Goal: Transaction & Acquisition: Purchase product/service

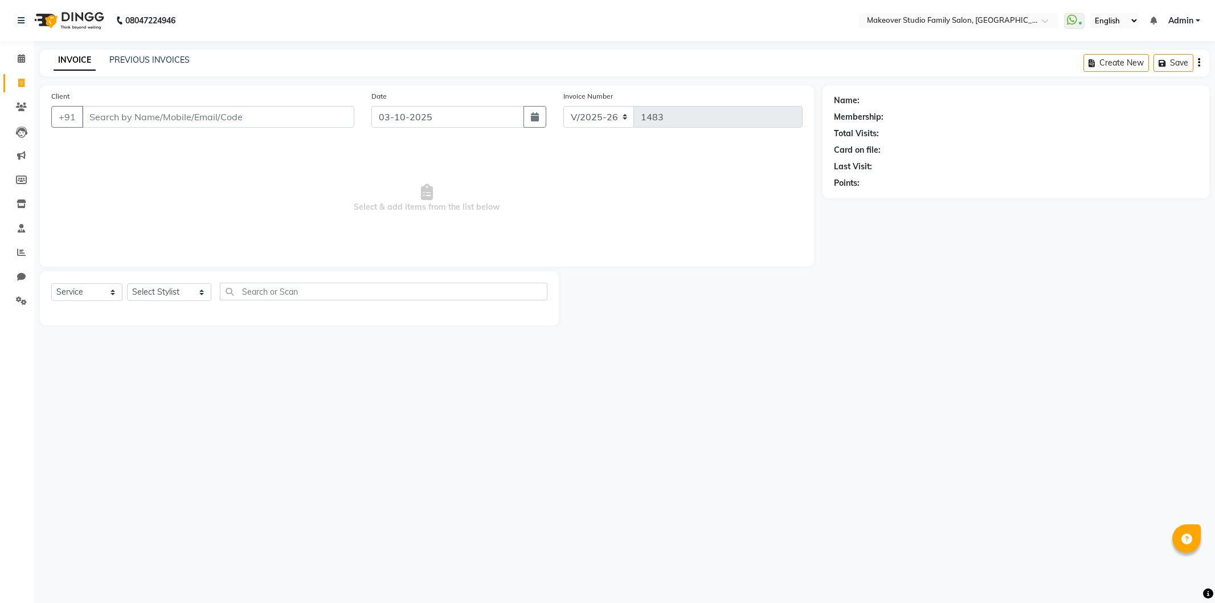
select select "6089"
select select "service"
click at [151, 287] on select "Select Stylist Aditya Ajar Akash [PERSON_NAME] Divya [PERSON_NAME] [PERSON_NAME…" at bounding box center [169, 292] width 84 height 18
select select "91460"
click at [127, 284] on select "Select Stylist Aditya Ajar Akash [PERSON_NAME] Divya [PERSON_NAME] [PERSON_NAME…" at bounding box center [169, 292] width 84 height 18
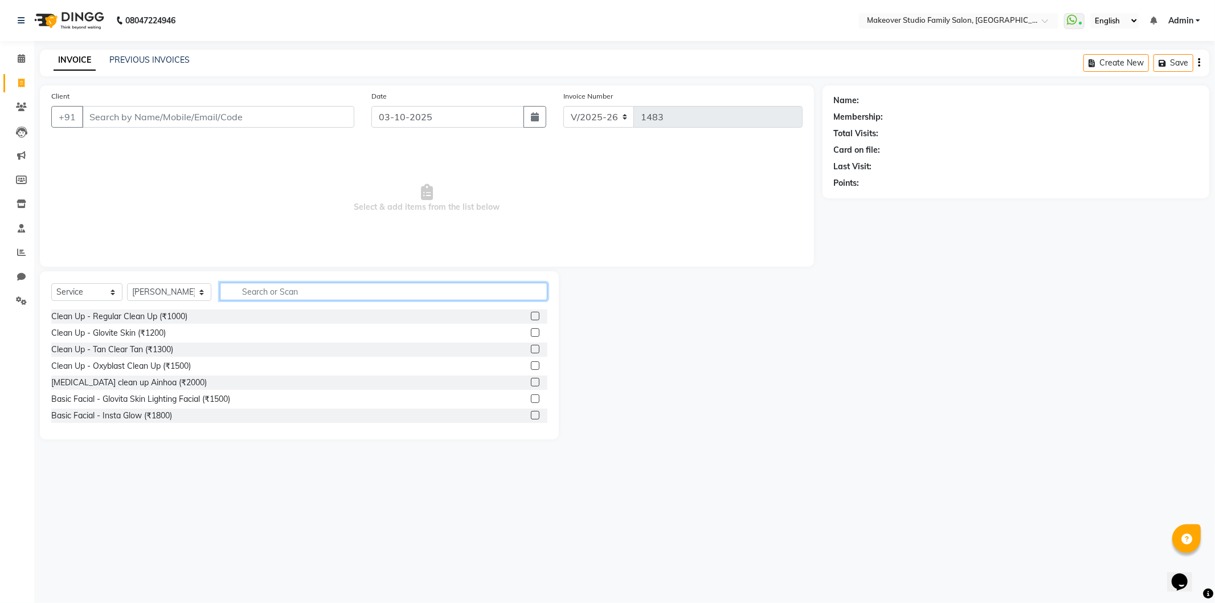
click at [245, 295] on input "text" at bounding box center [384, 292] width 328 height 18
type input "arm"
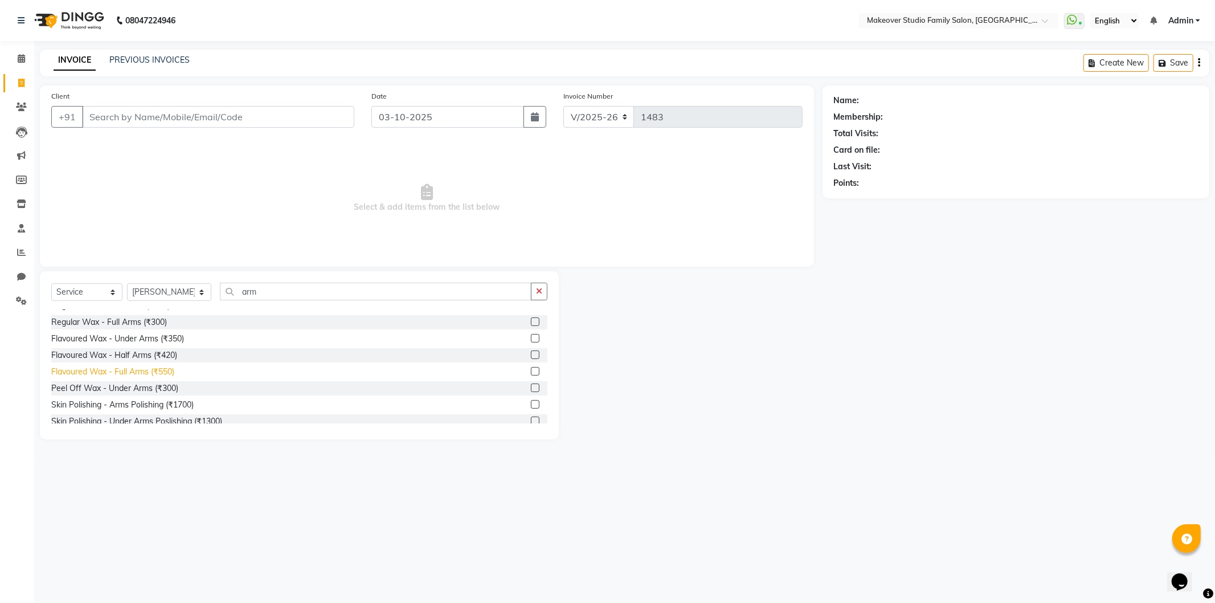
click at [124, 367] on div "Flavoured Wax - Full Arms (₹550)" at bounding box center [112, 372] width 123 height 12
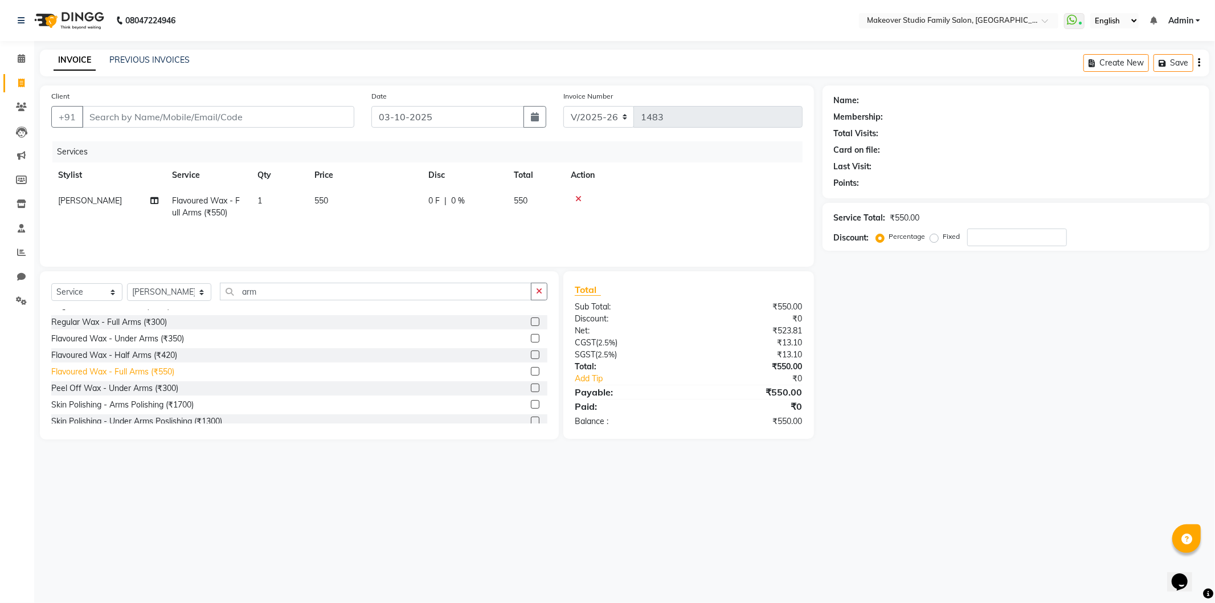
click at [124, 374] on div "Flavoured Wax - Full Arms (₹550)" at bounding box center [112, 372] width 123 height 12
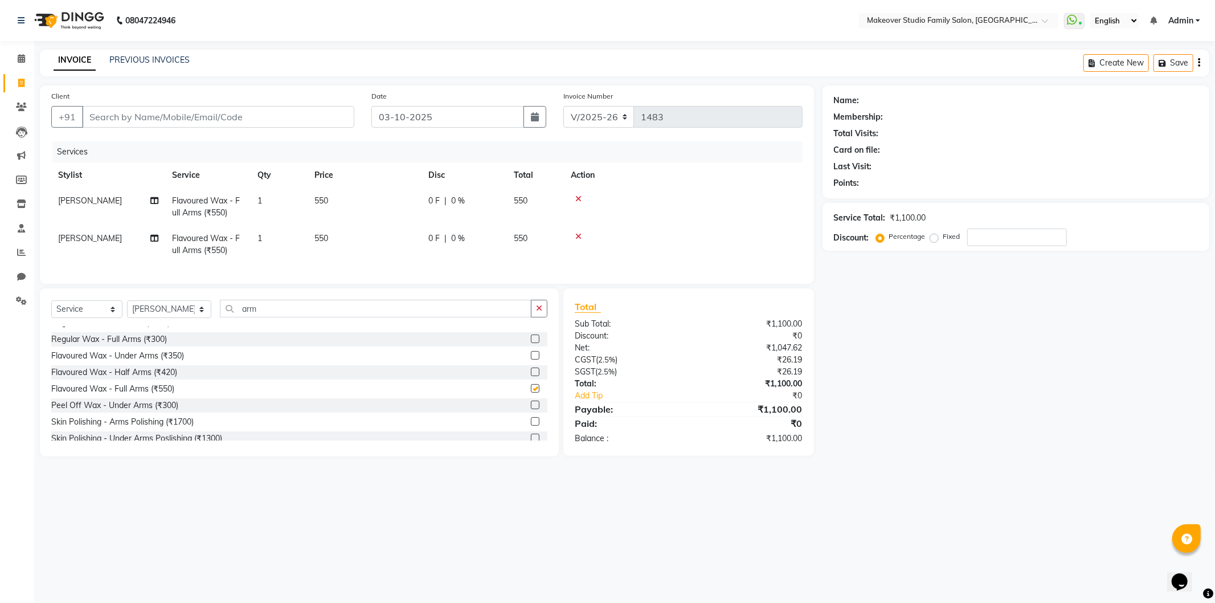
checkbox input "false"
click at [647, 443] on div "Balance :" at bounding box center [627, 438] width 122 height 12
click at [124, 110] on input "Client" at bounding box center [218, 117] width 272 height 22
type input "7"
type input "0"
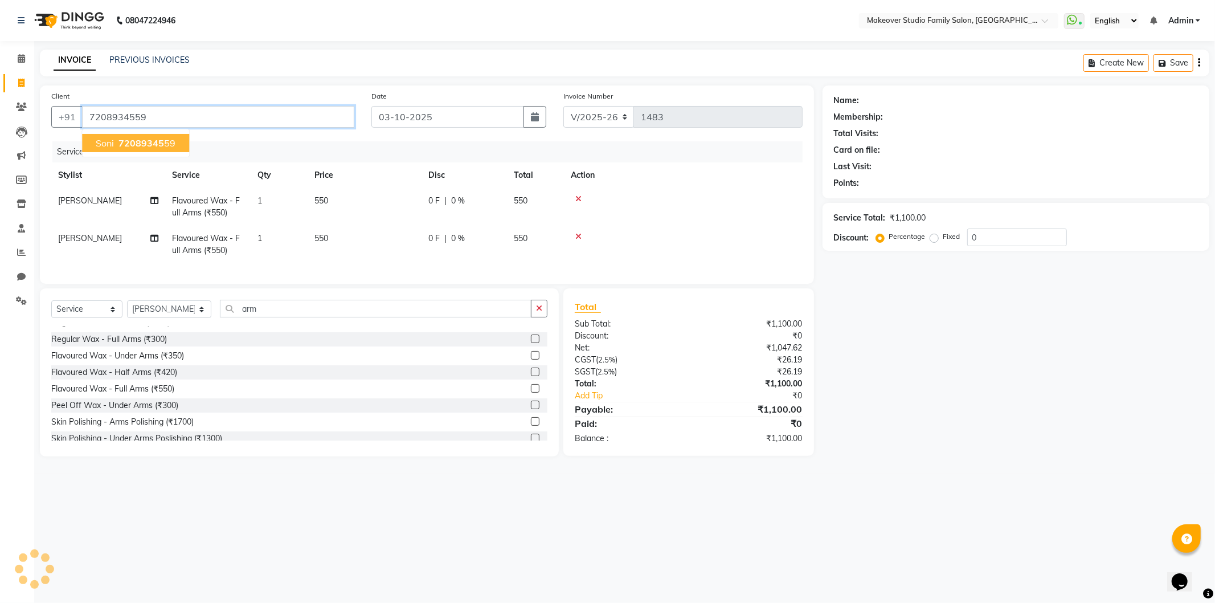
type input "7208934559"
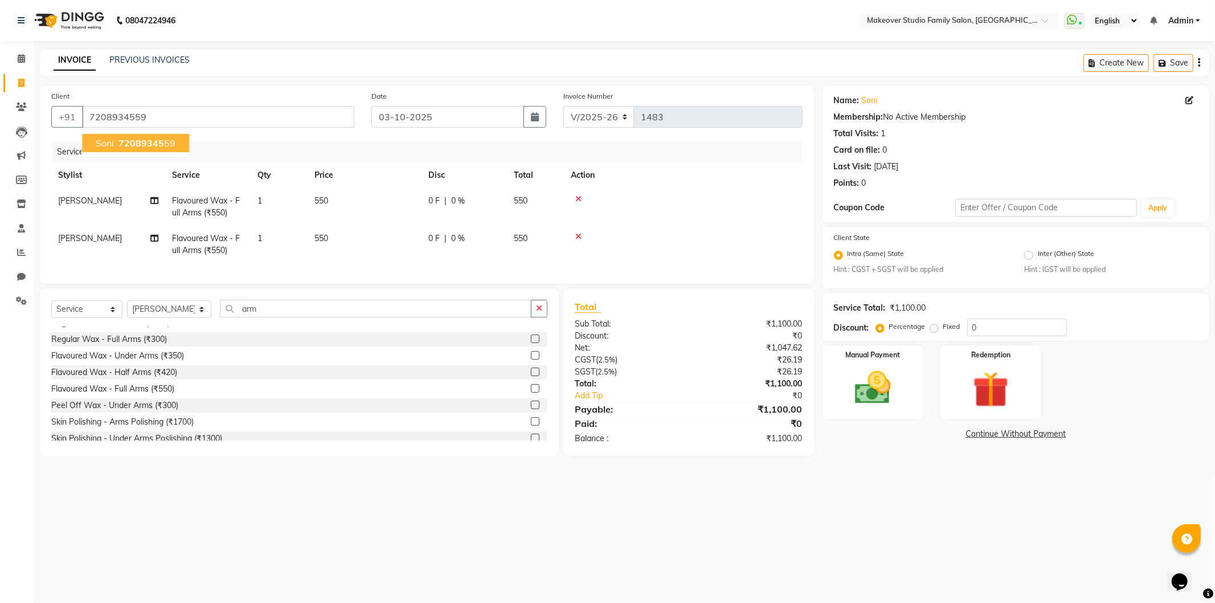
click at [158, 145] on span "72089345" at bounding box center [142, 142] width 46 height 11
click at [871, 103] on link "Soni" at bounding box center [870, 101] width 16 height 12
drag, startPoint x: 158, startPoint y: 120, endPoint x: 83, endPoint y: 120, distance: 75.2
click at [83, 120] on input "7208934559" at bounding box center [218, 117] width 272 height 22
click at [583, 239] on div at bounding box center [683, 236] width 225 height 8
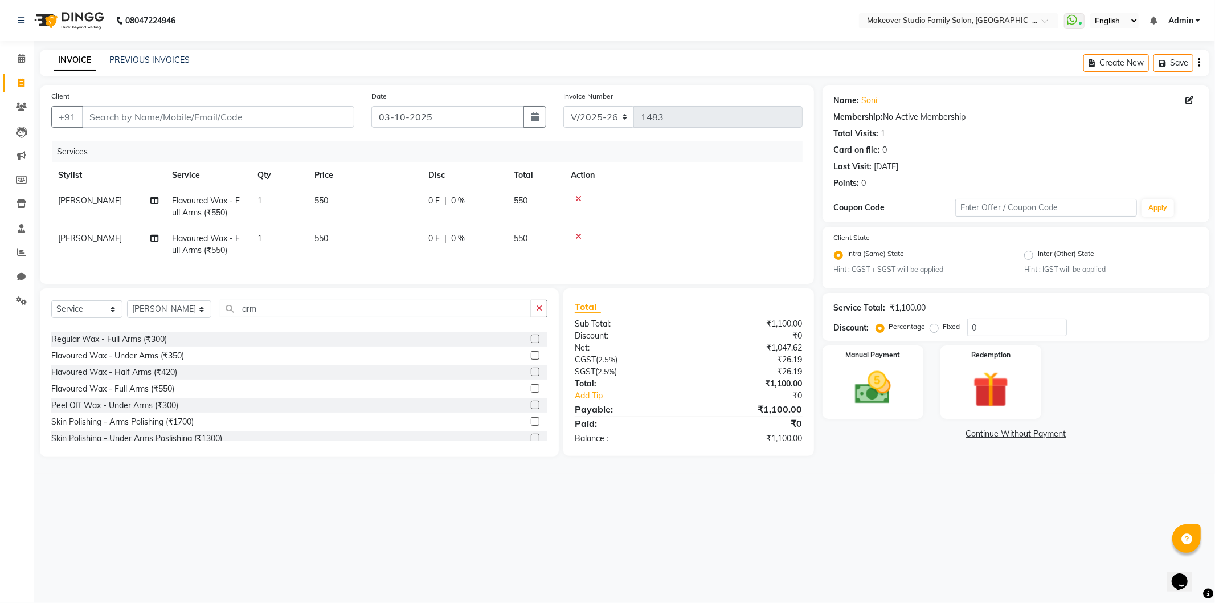
click at [577, 231] on td at bounding box center [683, 245] width 239 height 38
click at [578, 234] on icon at bounding box center [578, 236] width 6 height 8
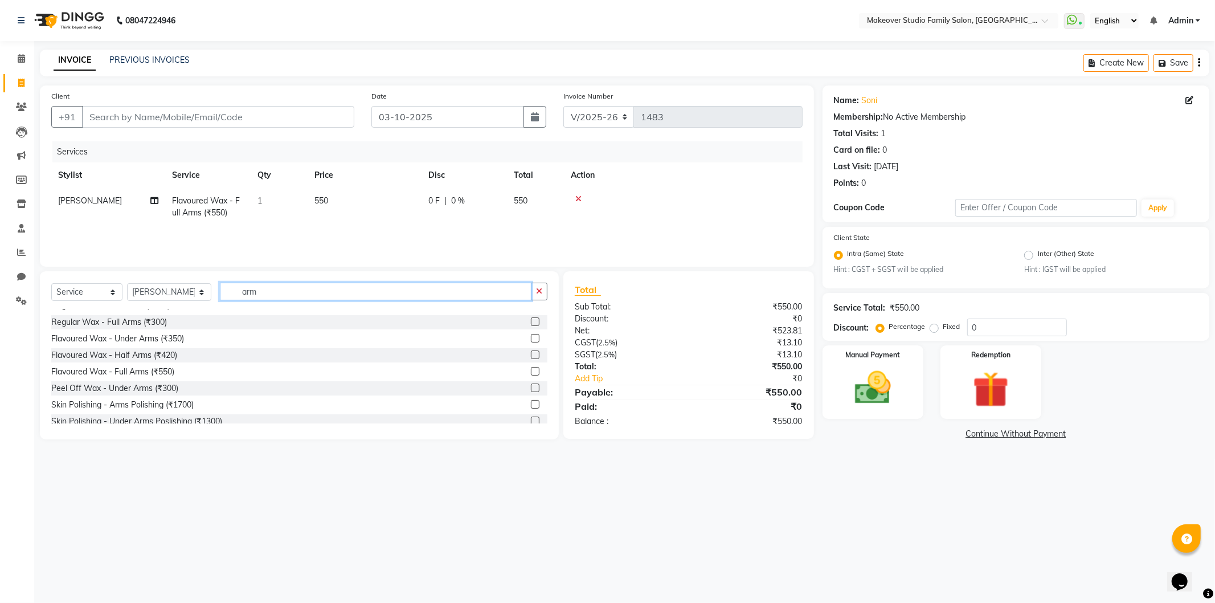
drag, startPoint x: 308, startPoint y: 288, endPoint x: 0, endPoint y: 285, distance: 307.7
click at [0, 285] on app-home "08047224946 Select Location × Makeover Studio Family Salon, Ghansoli WhatsApp S…" at bounding box center [607, 229] width 1215 height 459
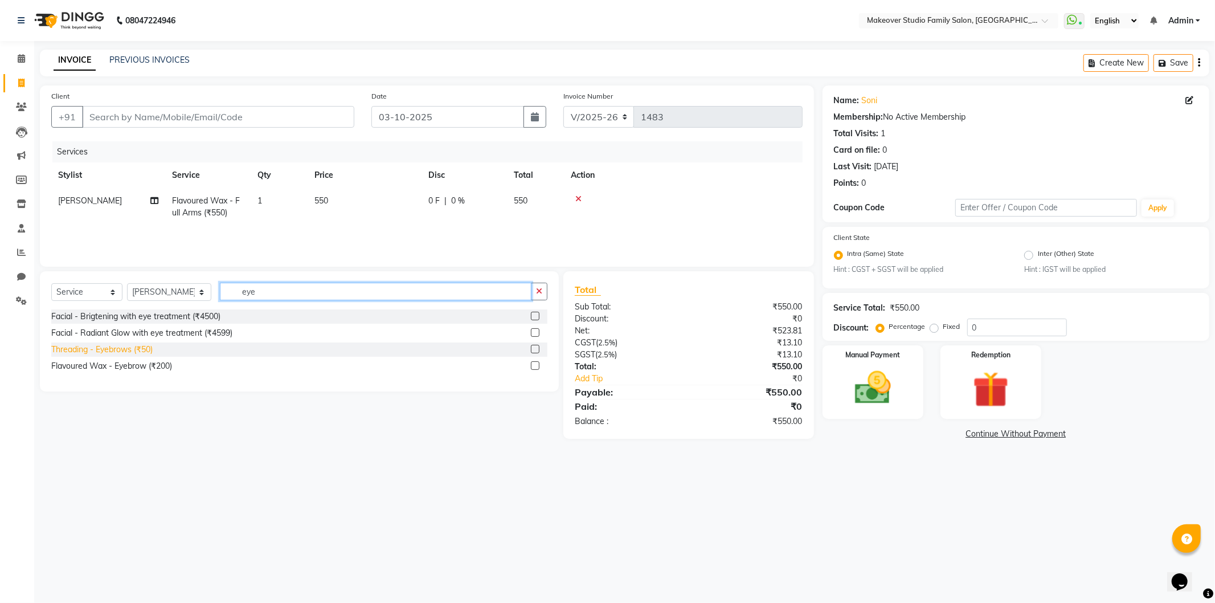
type input "eye"
click at [100, 350] on div "Threading - Eyebrows (₹50)" at bounding box center [101, 350] width 101 height 12
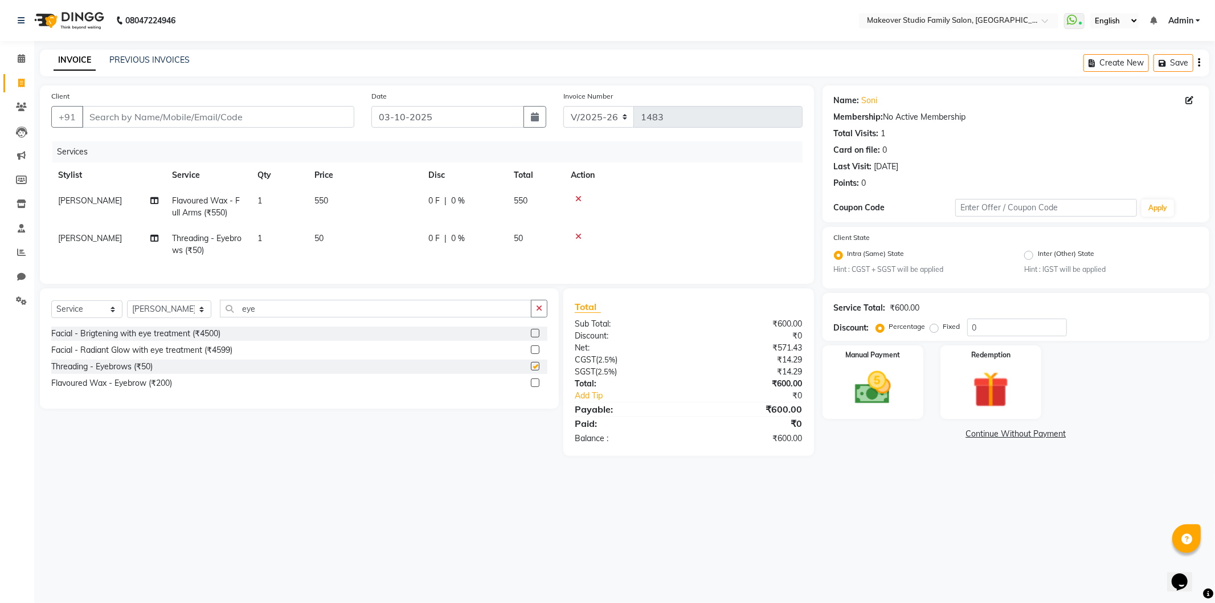
checkbox input "false"
drag, startPoint x: 168, startPoint y: 308, endPoint x: 152, endPoint y: 310, distance: 16.1
click at [153, 310] on div "Select Service Product Membership Package Voucher Prepaid Gift Card Select Styl…" at bounding box center [299, 313] width 496 height 27
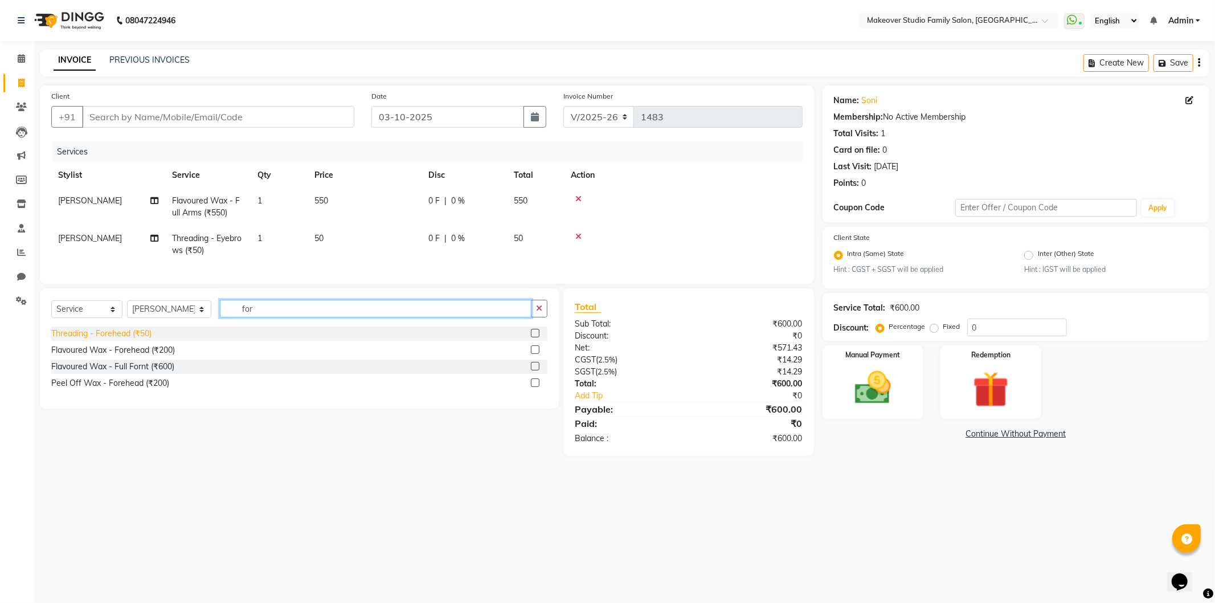
type input "for"
click at [133, 340] on div "Threading - Forehead (₹50)" at bounding box center [101, 334] width 100 height 12
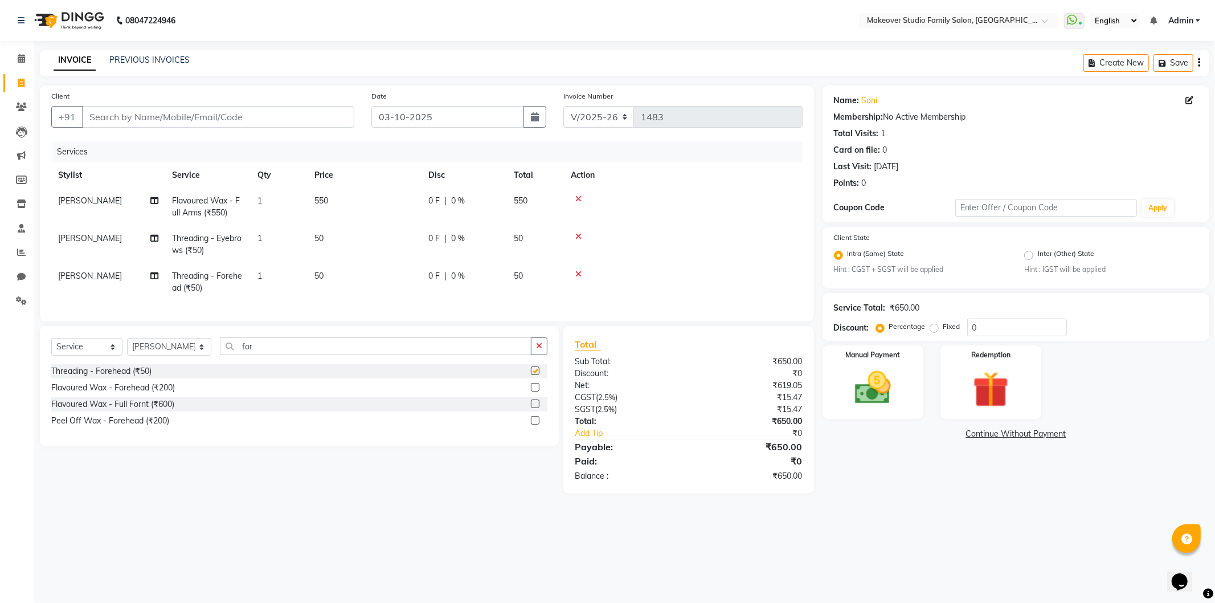
checkbox input "false"
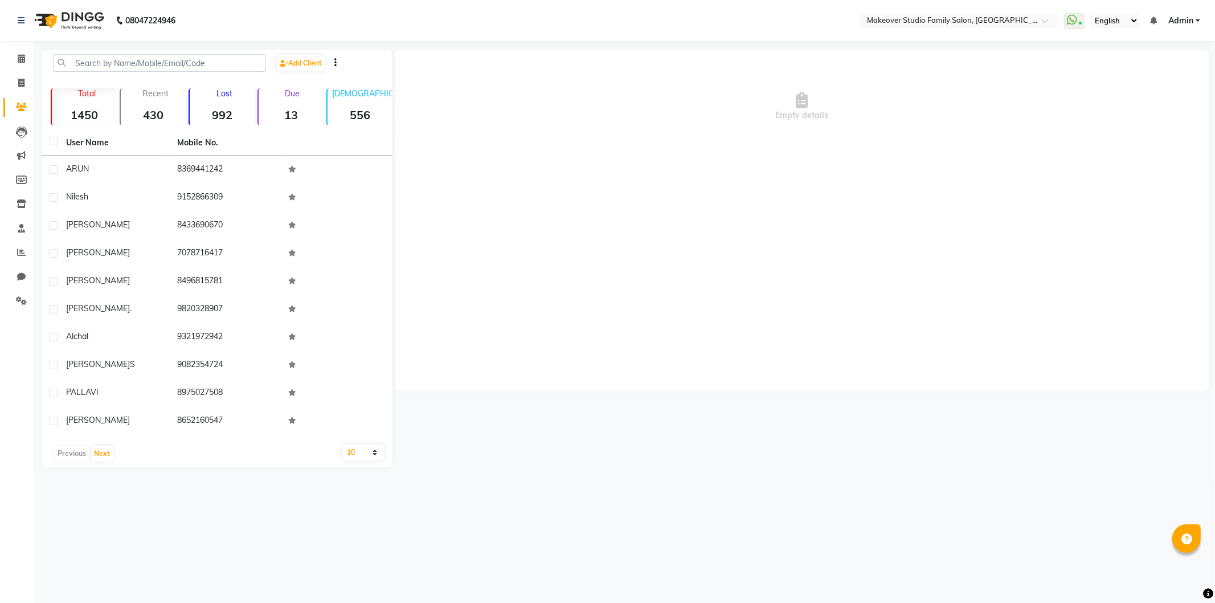
select select "en"
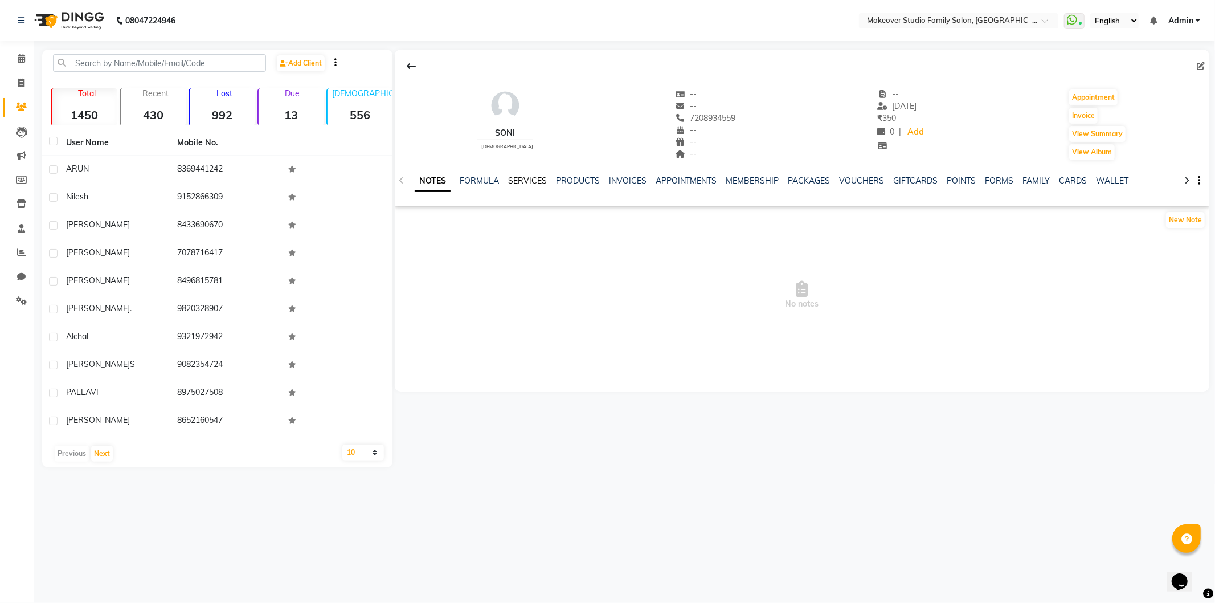
click at [532, 180] on link "SERVICES" at bounding box center [527, 180] width 39 height 10
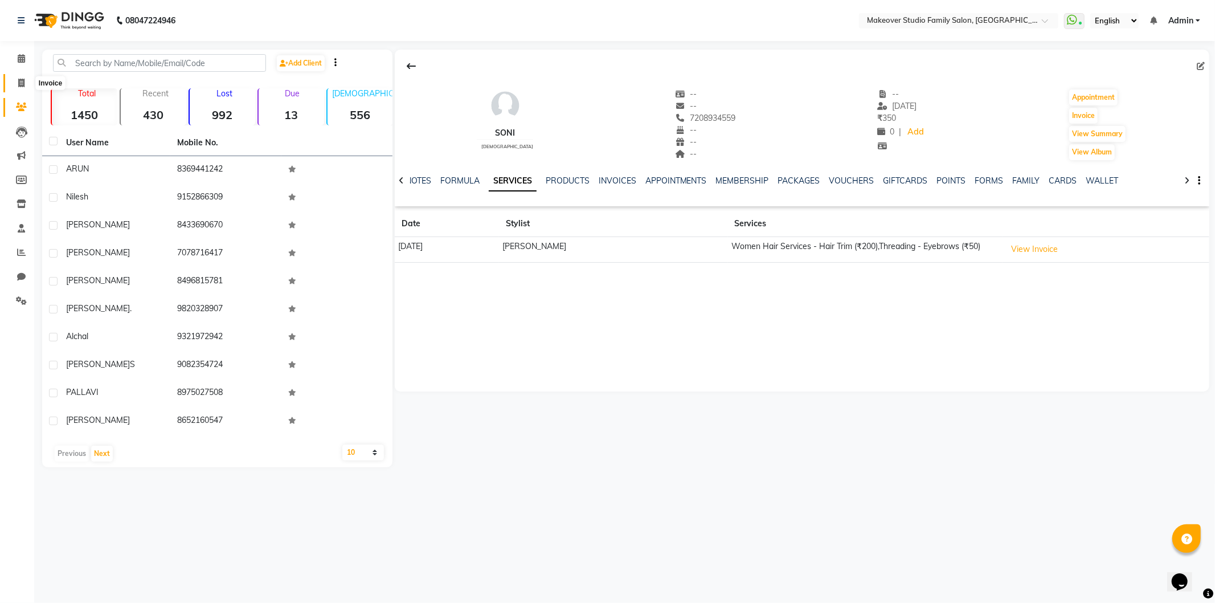
click at [15, 80] on span at bounding box center [21, 83] width 20 height 13
select select "6089"
select select "service"
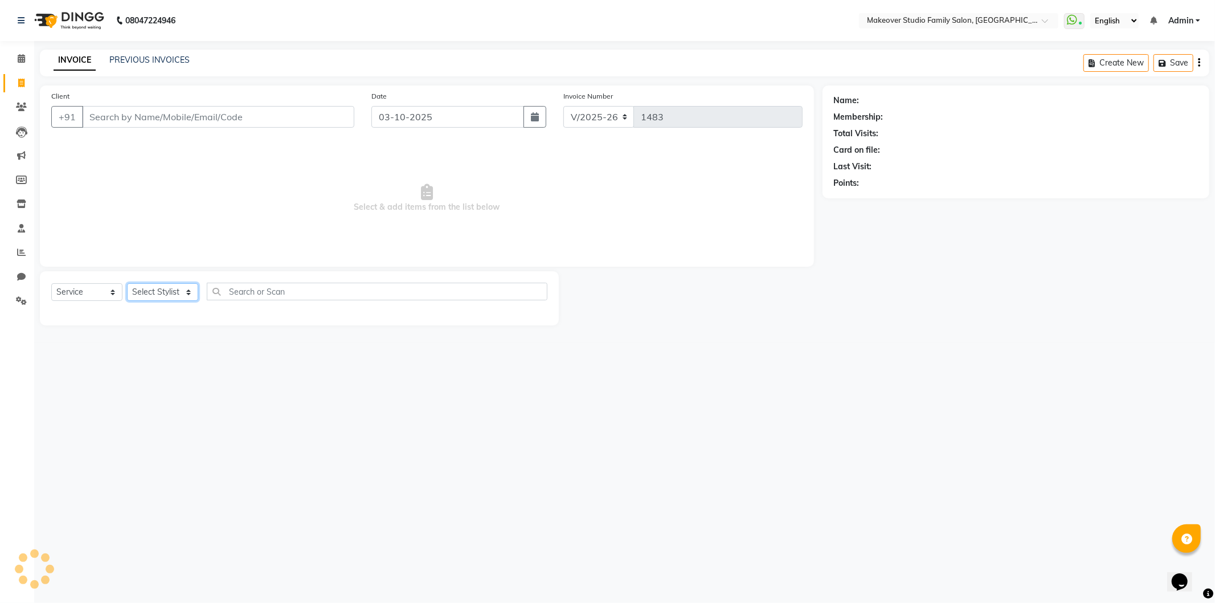
click at [155, 291] on select "Select Stylist" at bounding box center [162, 292] width 71 height 18
select select "90799"
click at [127, 284] on select "Select Stylist Aditya Ajar Akash [PERSON_NAME] Divya [PERSON_NAME] [PERSON_NAME…" at bounding box center [169, 292] width 84 height 18
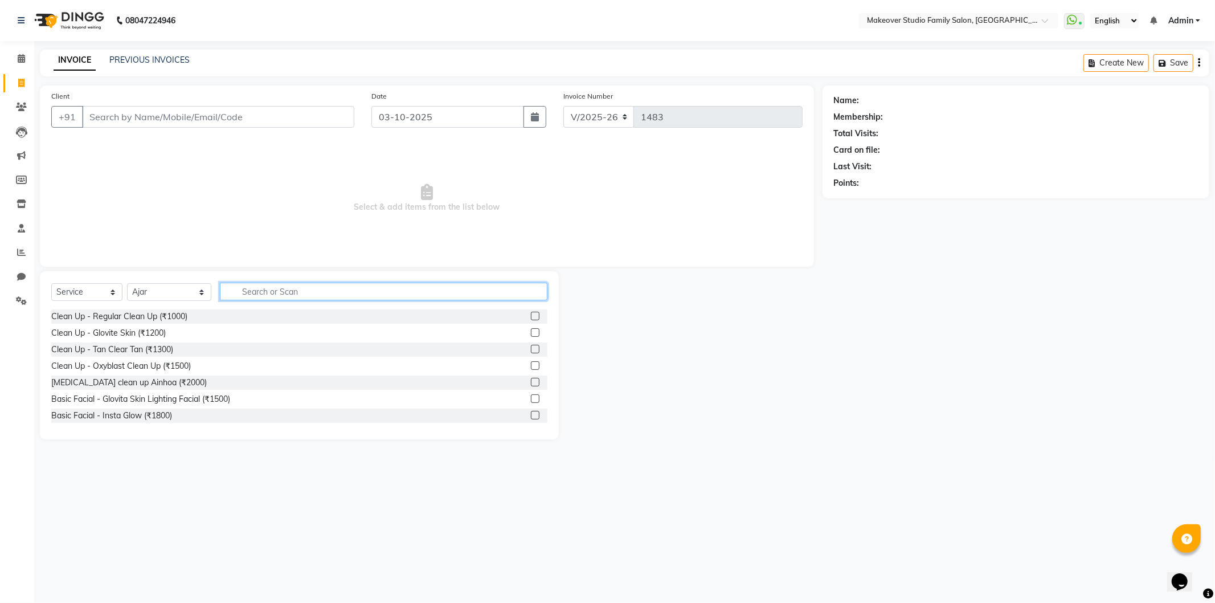
click at [329, 284] on input "text" at bounding box center [384, 292] width 328 height 18
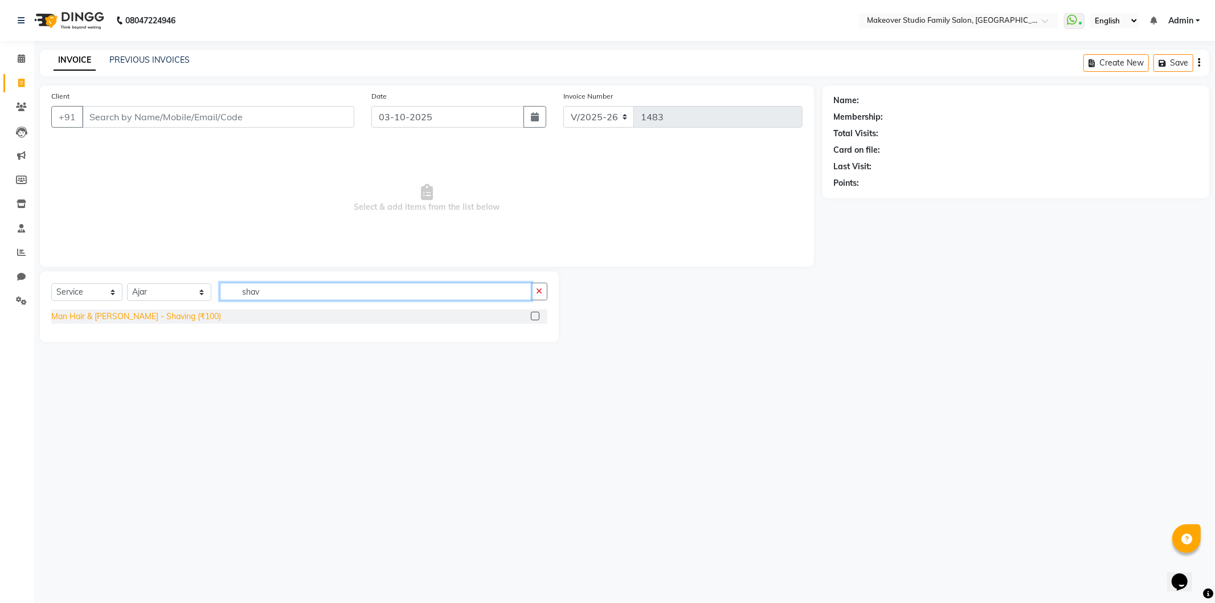
type input "shav"
click at [138, 316] on div "Man Hair & [PERSON_NAME] - Shaving (₹100)" at bounding box center [136, 316] width 170 height 12
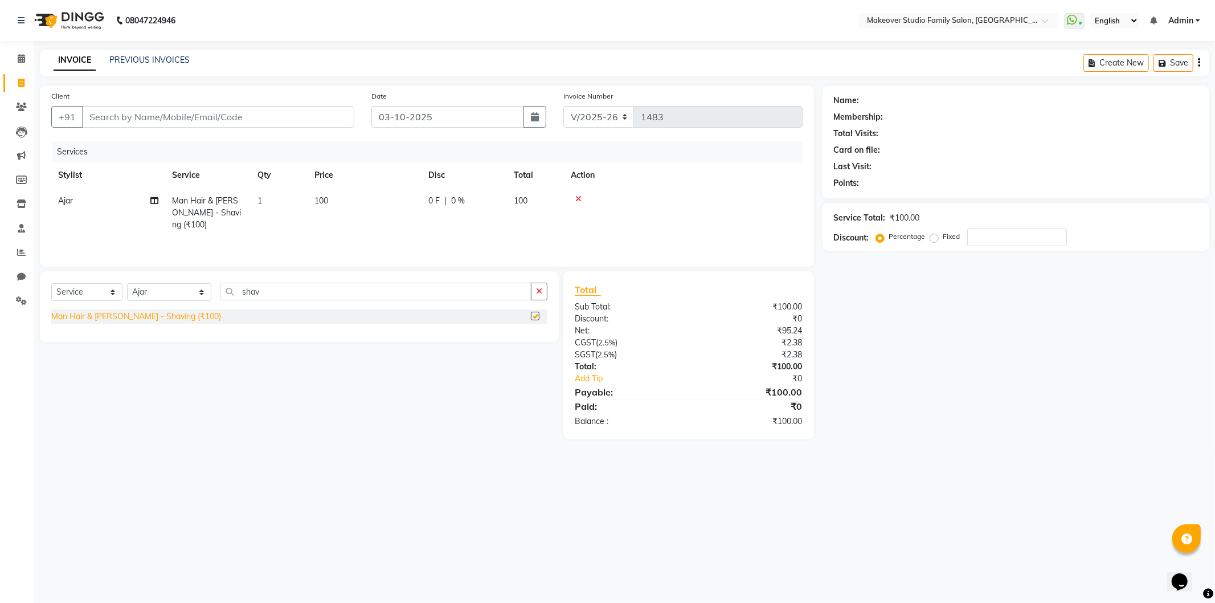
checkbox input "false"
click at [202, 122] on input "Client" at bounding box center [218, 117] width 272 height 22
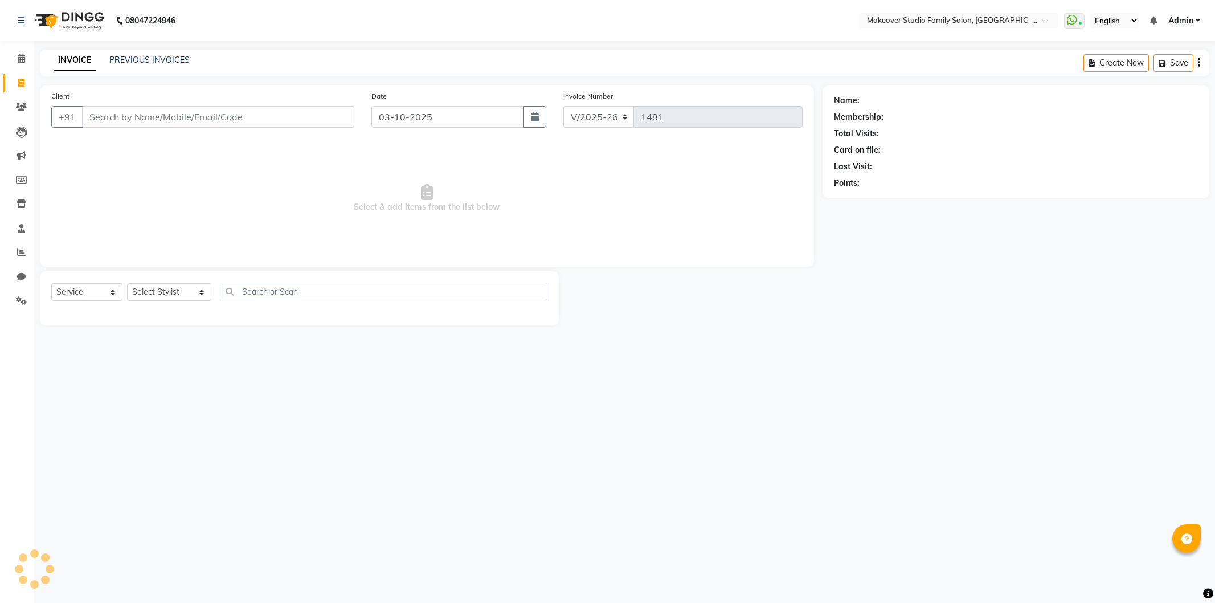
select select "6089"
select select "service"
click at [128, 101] on div "Client +91" at bounding box center [203, 113] width 320 height 47
click at [122, 119] on input "Client" at bounding box center [218, 117] width 272 height 22
click at [120, 121] on input "Client" at bounding box center [218, 117] width 272 height 22
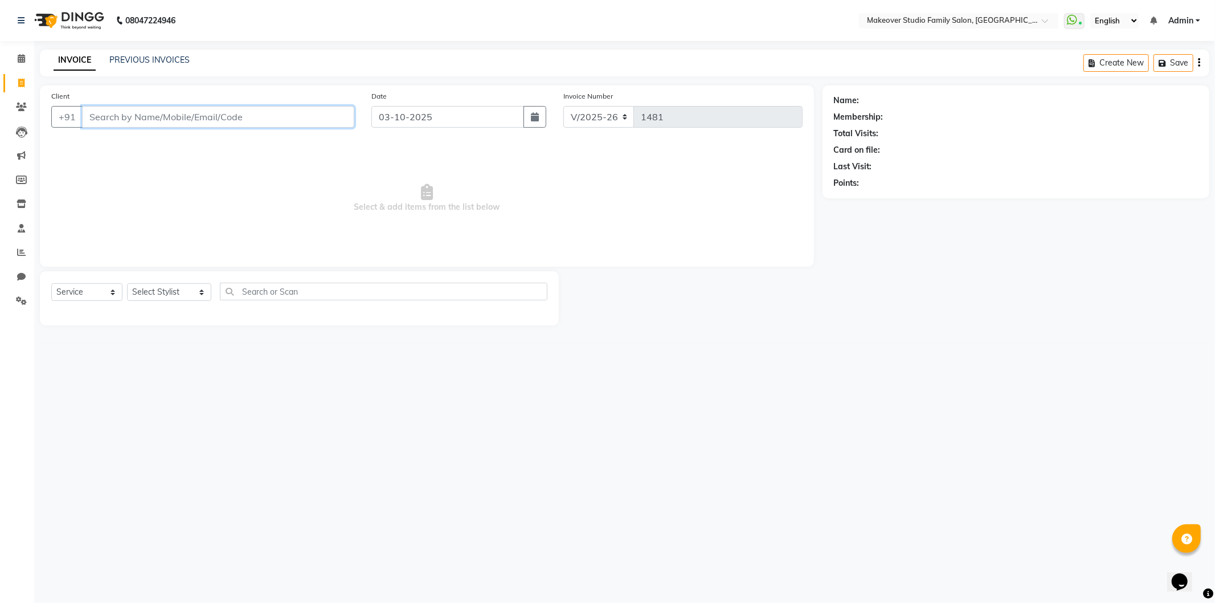
type input "9"
click at [272, 121] on input "9769109426" at bounding box center [218, 117] width 272 height 22
type input "9769109426"
click at [257, 187] on span "Select & add items from the list below" at bounding box center [426, 198] width 751 height 114
click at [330, 119] on span "Add Client" at bounding box center [325, 116] width 45 height 11
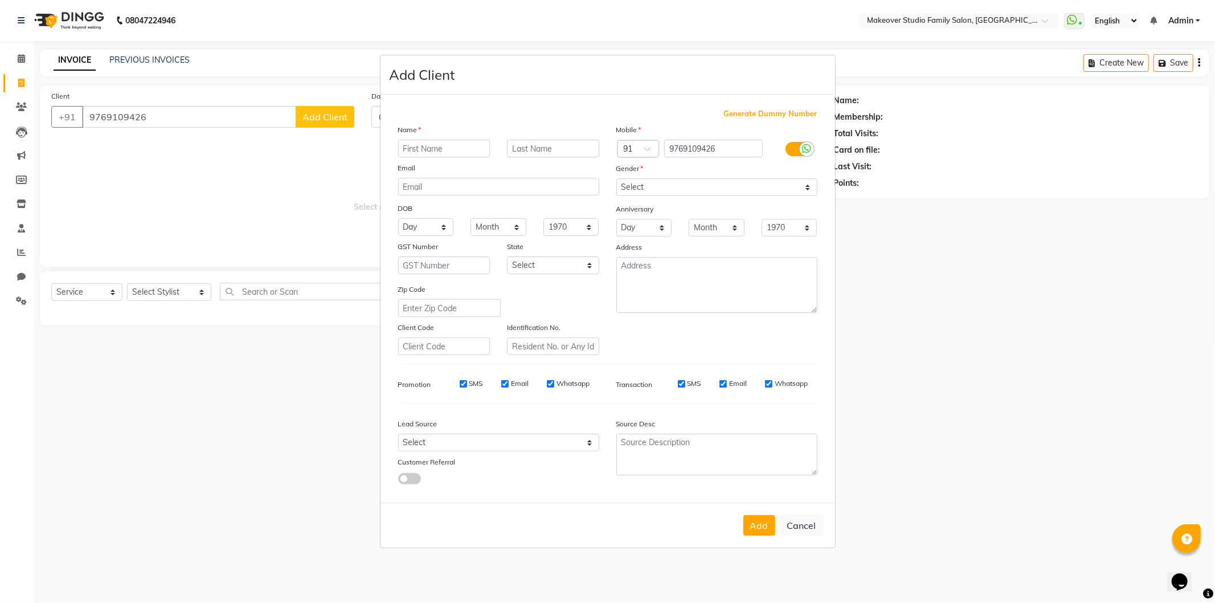
click at [417, 148] on input "text" at bounding box center [444, 149] width 92 height 18
type input "H"
type input "Hemaent"
drag, startPoint x: 442, startPoint y: 149, endPoint x: 357, endPoint y: 155, distance: 85.1
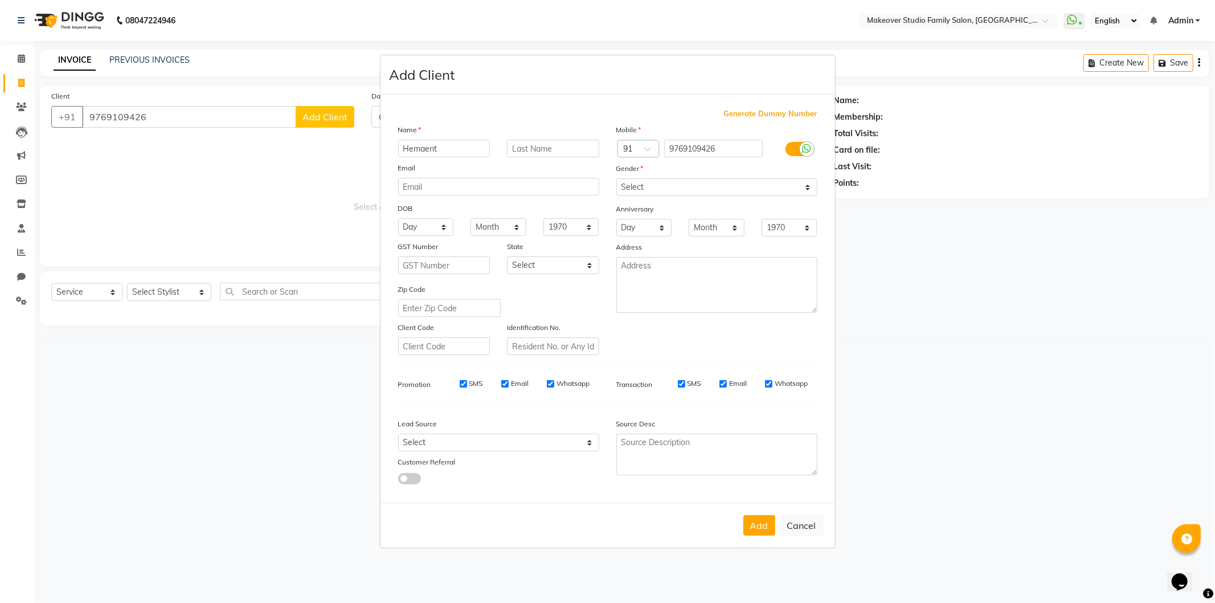
click at [357, 155] on ngb-modal-window "Add Client Generate Dummy Number Name Hemaent Email DOB Day 01 02 03 04 05 06 0…" at bounding box center [607, 301] width 1215 height 603
type input "[PERSON_NAME]"
click at [671, 190] on select "Select [DEMOGRAPHIC_DATA] [DEMOGRAPHIC_DATA] Other Prefer Not To Say" at bounding box center [716, 187] width 201 height 18
click at [616, 178] on select "Select [DEMOGRAPHIC_DATA] [DEMOGRAPHIC_DATA] Other Prefer Not To Say" at bounding box center [716, 187] width 201 height 18
drag, startPoint x: 639, startPoint y: 185, endPoint x: 637, endPoint y: 190, distance: 6.1
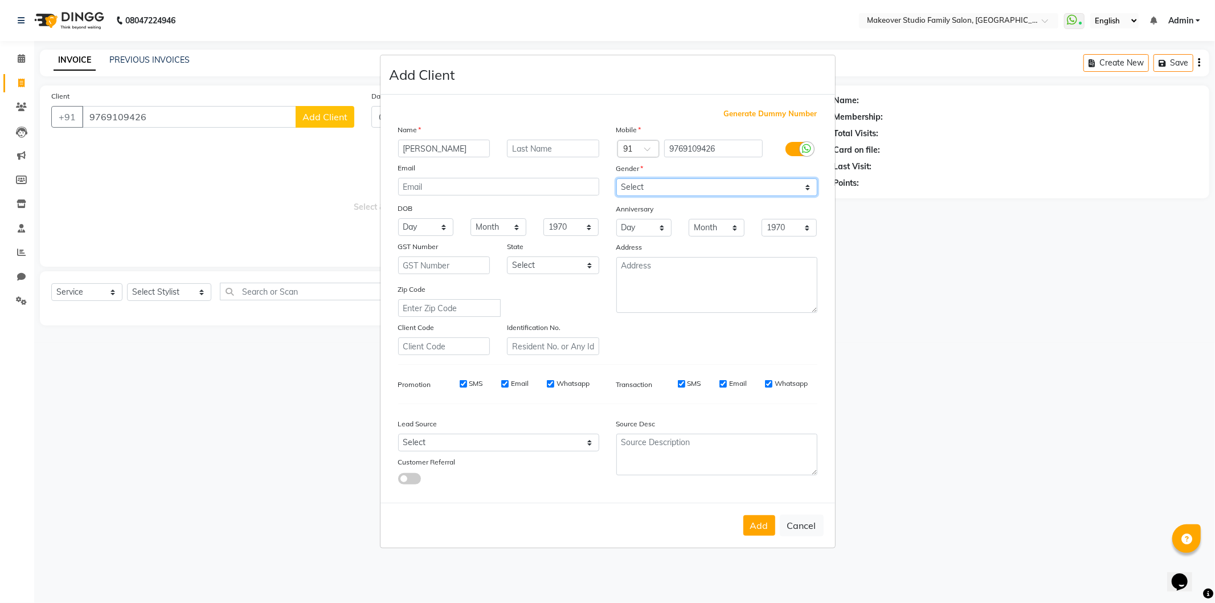
click at [639, 185] on select "Select [DEMOGRAPHIC_DATA] [DEMOGRAPHIC_DATA] Other Prefer Not To Say" at bounding box center [716, 187] width 201 height 18
select select "[DEMOGRAPHIC_DATA]"
click at [616, 178] on select "Select [DEMOGRAPHIC_DATA] [DEMOGRAPHIC_DATA] Other Prefer Not To Say" at bounding box center [716, 187] width 201 height 18
click at [758, 523] on button "Add" at bounding box center [759, 525] width 32 height 21
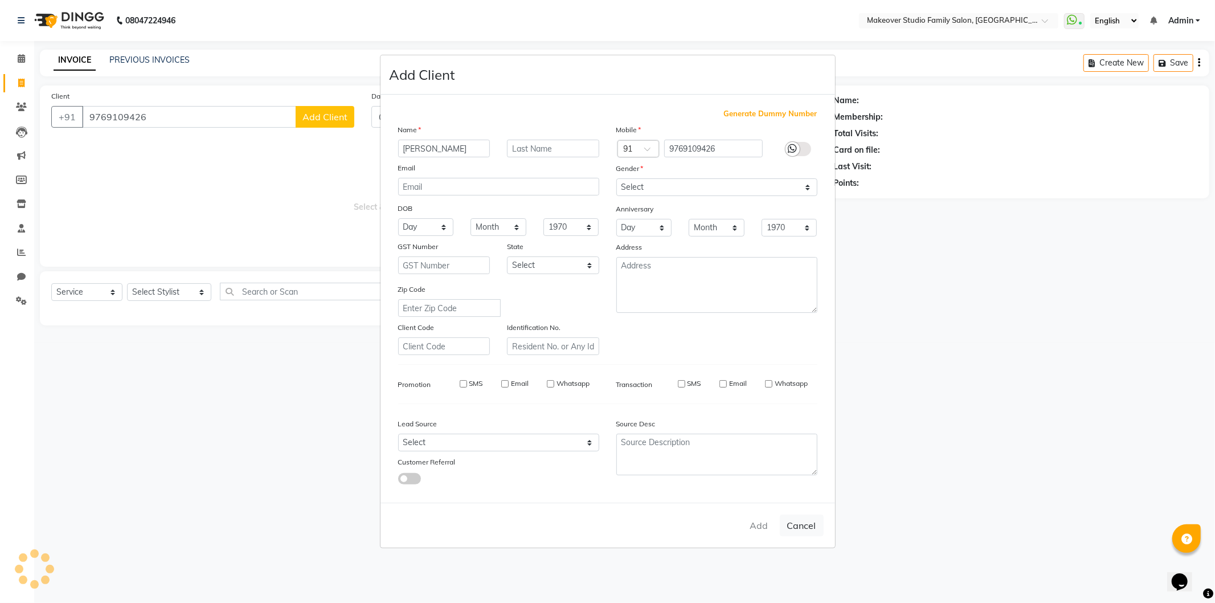
select select
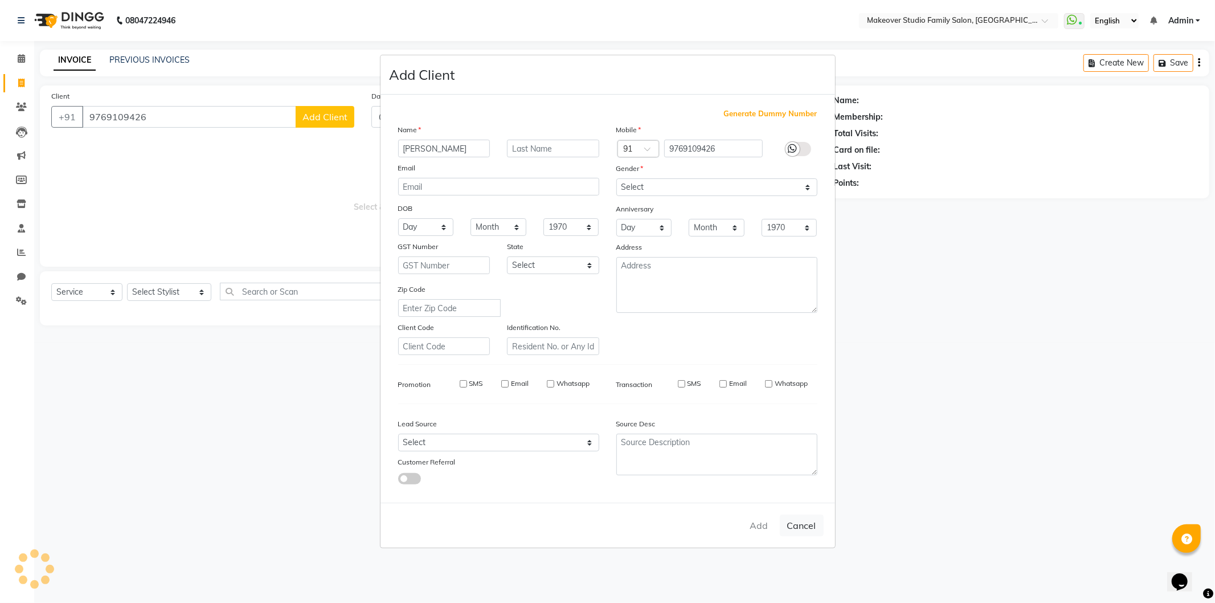
select select
checkbox input "false"
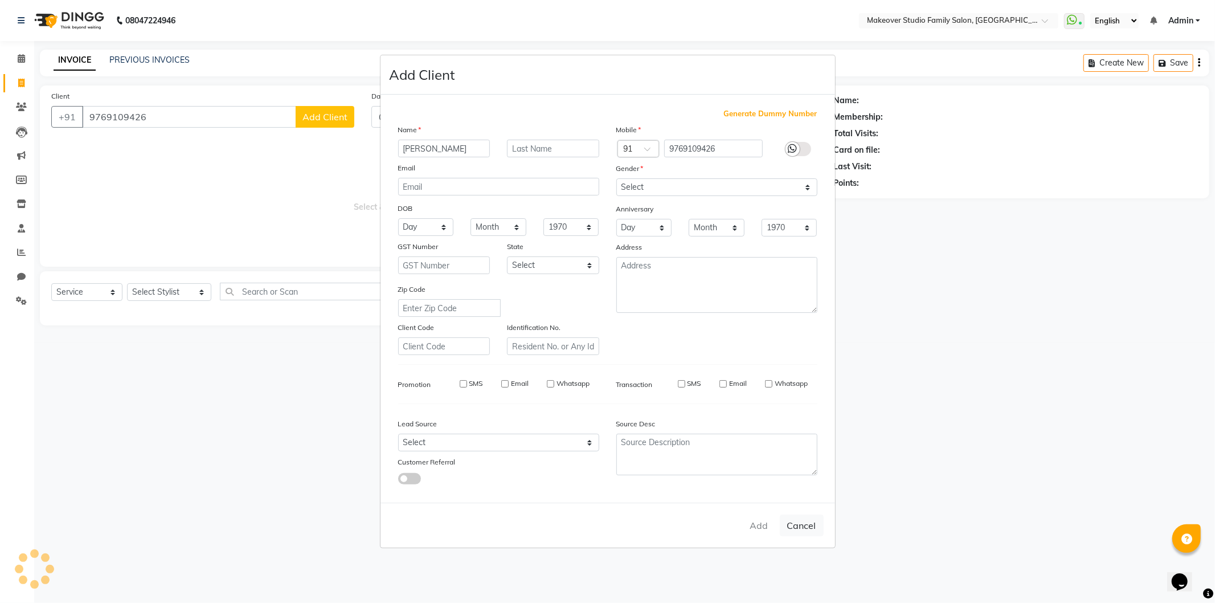
checkbox input "false"
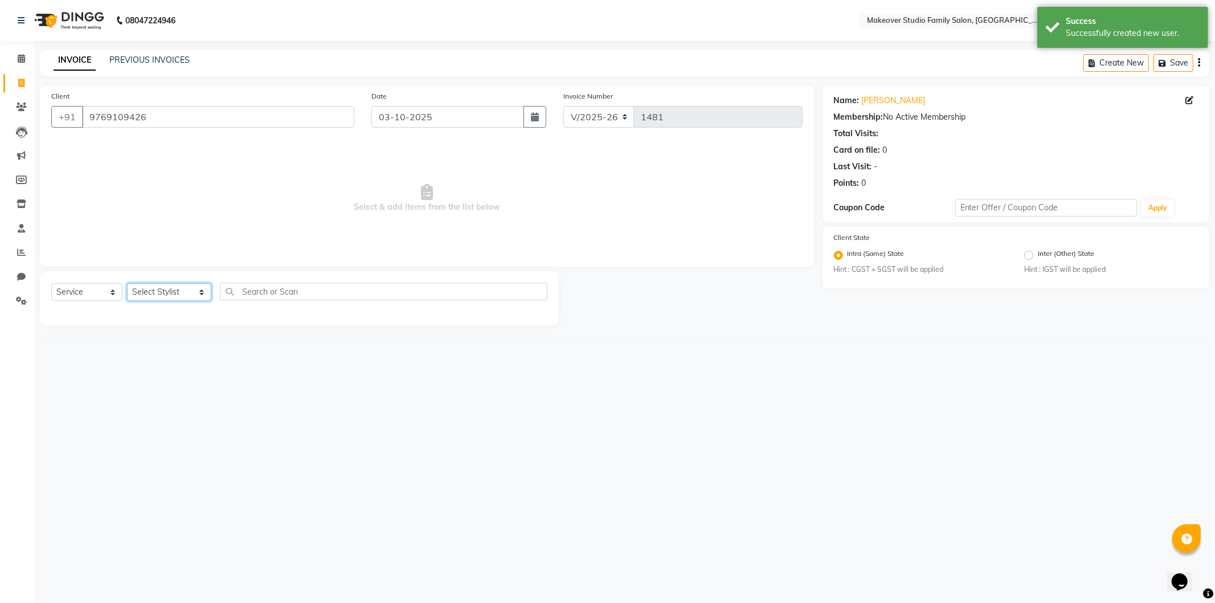
click at [173, 299] on select "Select Stylist Aditya Ajar Akash [PERSON_NAME] Divya [PERSON_NAME] [PERSON_NAME…" at bounding box center [169, 292] width 84 height 18
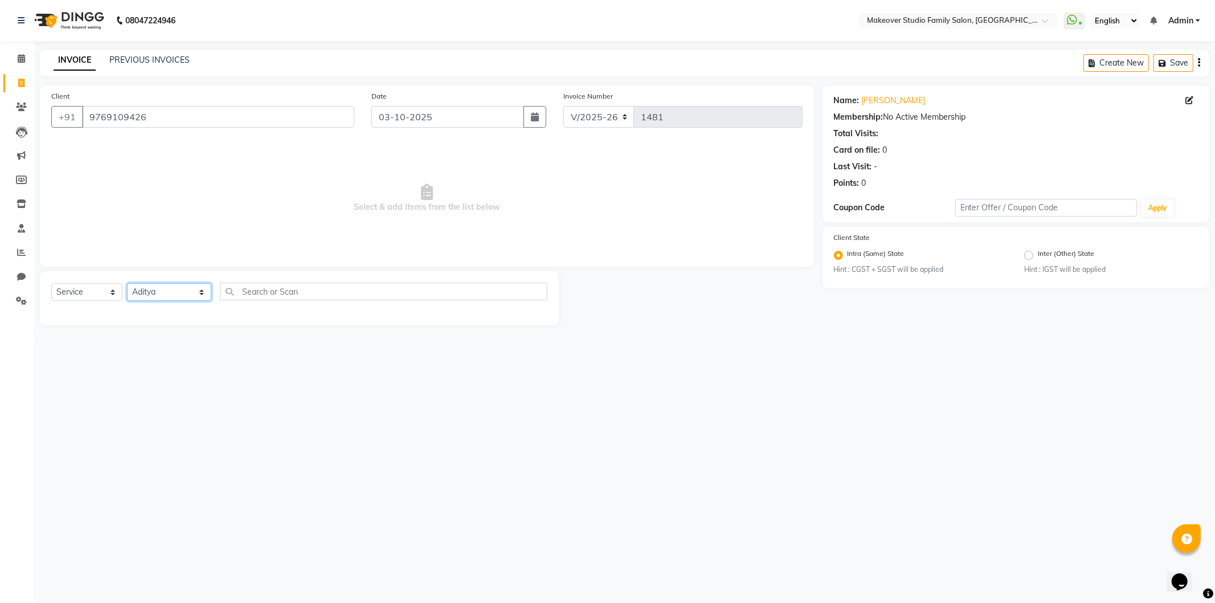
click at [127, 284] on select "Select Stylist Aditya Ajar Akash [PERSON_NAME] Divya [PERSON_NAME] [PERSON_NAME…" at bounding box center [169, 292] width 84 height 18
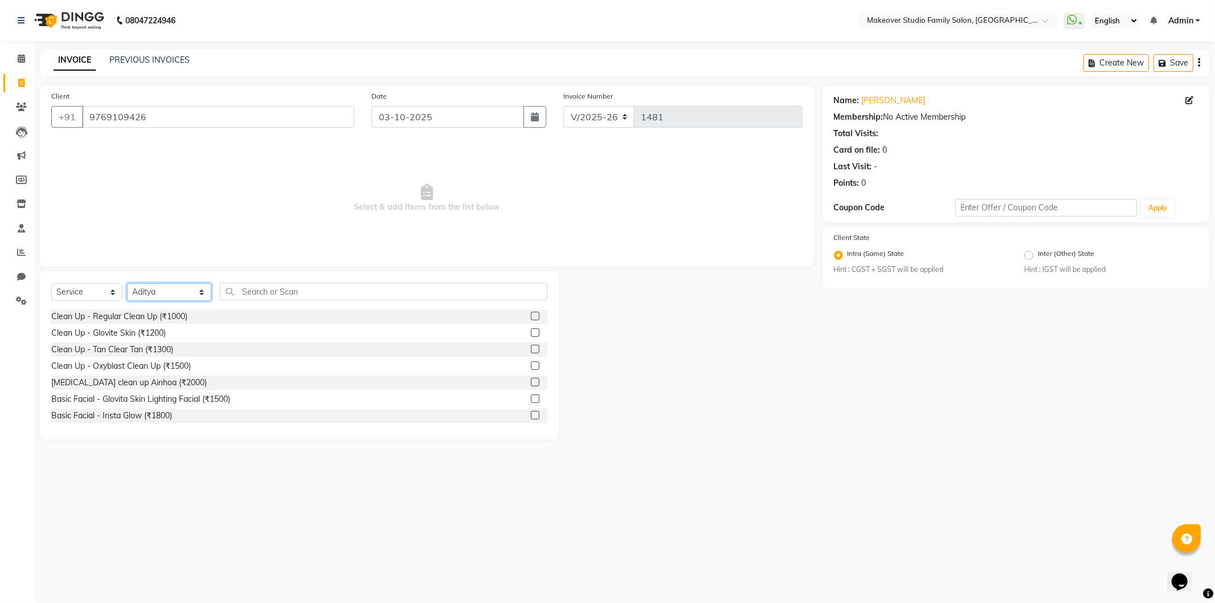
click at [156, 292] on select "Select Stylist Aditya Ajar Akash [PERSON_NAME] Divya [PERSON_NAME] [PERSON_NAME…" at bounding box center [169, 292] width 84 height 18
click at [127, 284] on select "Select Stylist Aditya Ajar Akash [PERSON_NAME] Divya [PERSON_NAME] [PERSON_NAME…" at bounding box center [169, 292] width 84 height 18
click at [158, 295] on select "Select Stylist Aditya Ajar Akash [PERSON_NAME] Divya [PERSON_NAME] [PERSON_NAME…" at bounding box center [169, 292] width 84 height 18
select select "91460"
click at [127, 284] on select "Select Stylist Aditya Ajar Akash [PERSON_NAME] Divya [PERSON_NAME] [PERSON_NAME…" at bounding box center [169, 292] width 84 height 18
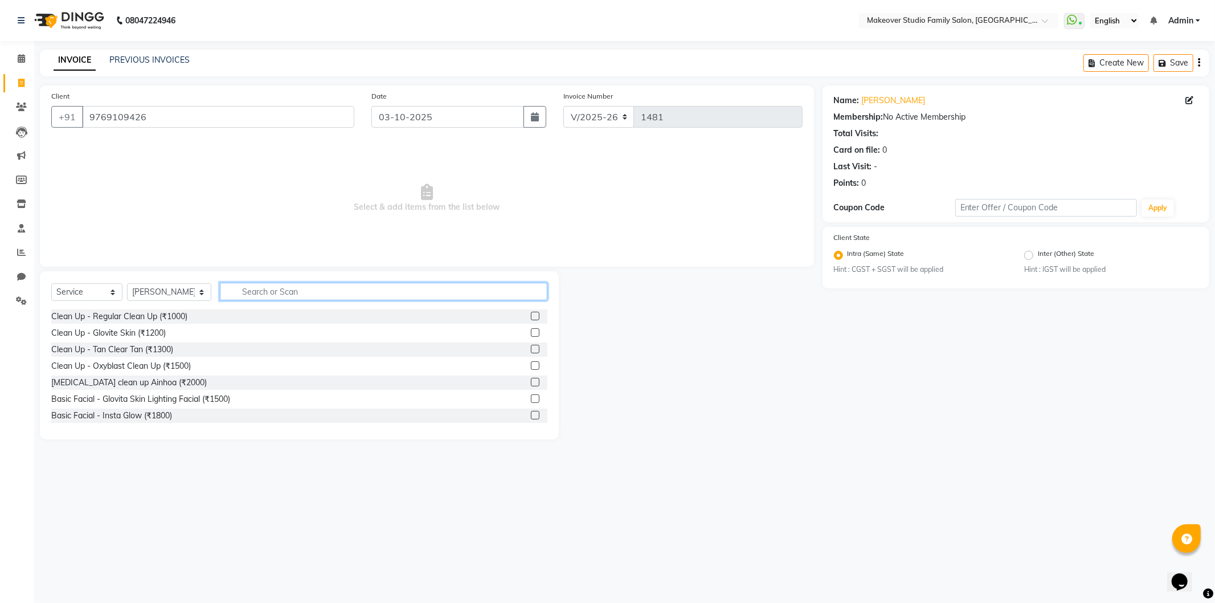
drag, startPoint x: 289, startPoint y: 287, endPoint x: 288, endPoint y: 224, distance: 63.3
click at [289, 286] on input "text" at bounding box center [384, 292] width 328 height 18
type input "Arm"
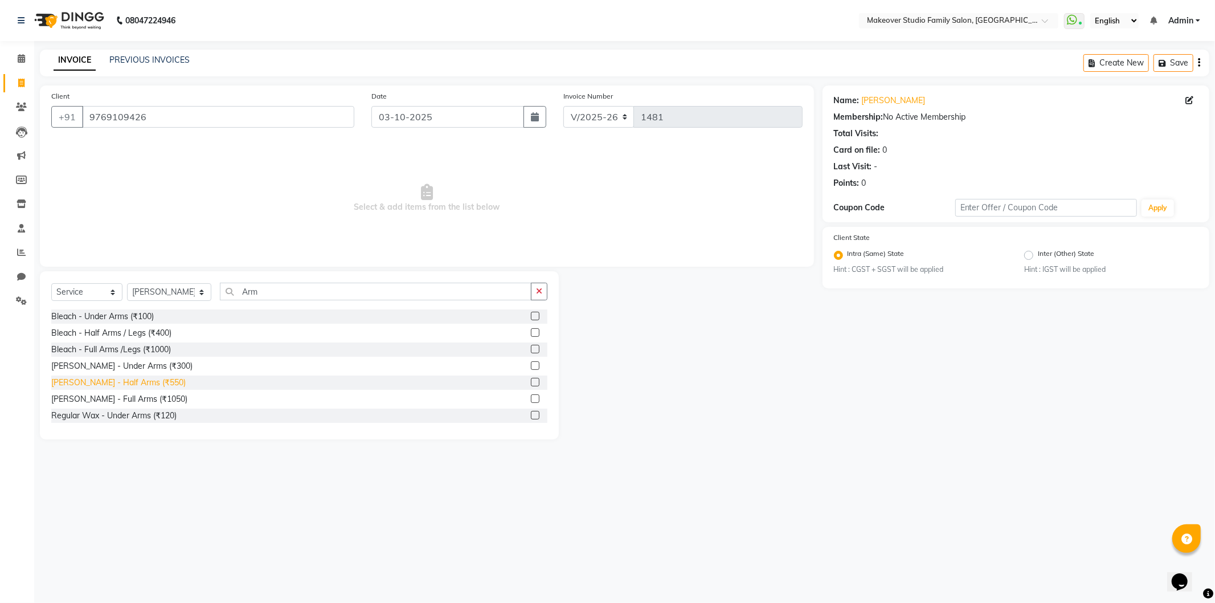
click at [145, 378] on div "[PERSON_NAME] - Half Arms (₹550)" at bounding box center [118, 383] width 134 height 12
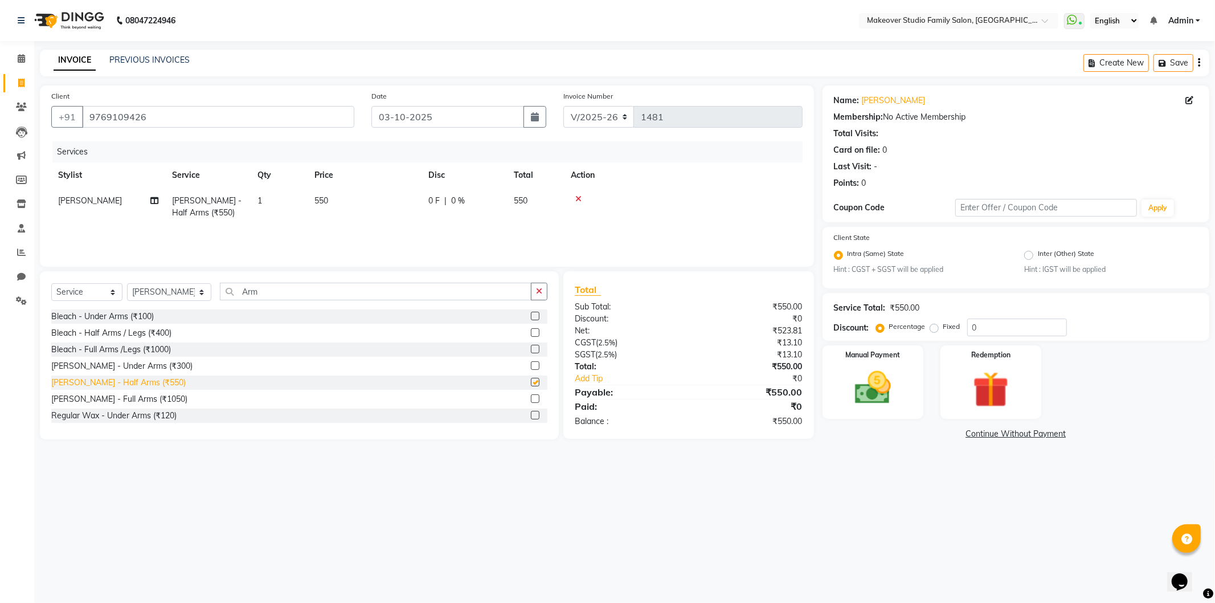
checkbox input "false"
drag, startPoint x: 288, startPoint y: 291, endPoint x: 205, endPoint y: 287, distance: 83.3
click at [205, 287] on div "Select Service Product Membership Package Voucher Prepaid Gift Card Select Styl…" at bounding box center [299, 296] width 496 height 27
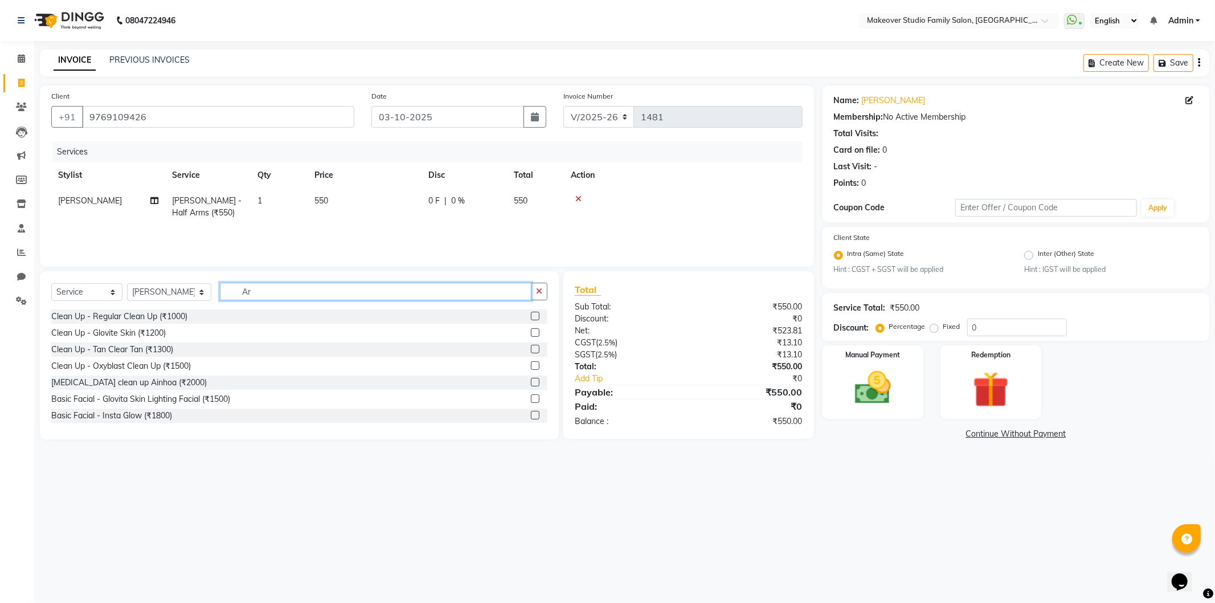
type input "Arm"
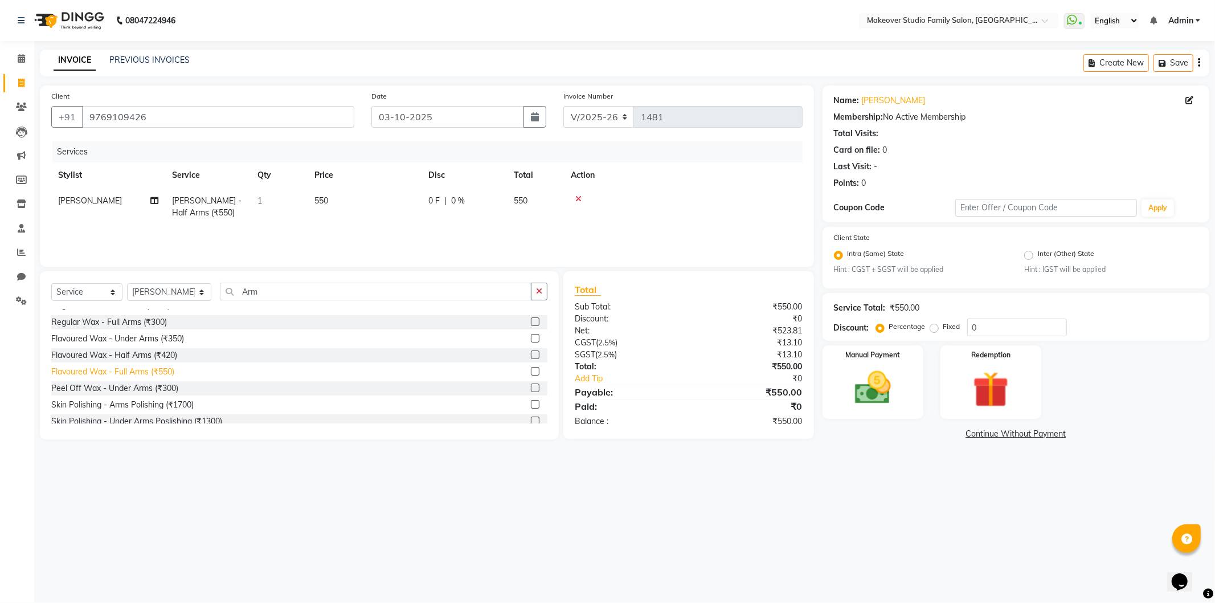
click at [122, 371] on div "Flavoured Wax - Full Arms (₹550)" at bounding box center [112, 372] width 123 height 12
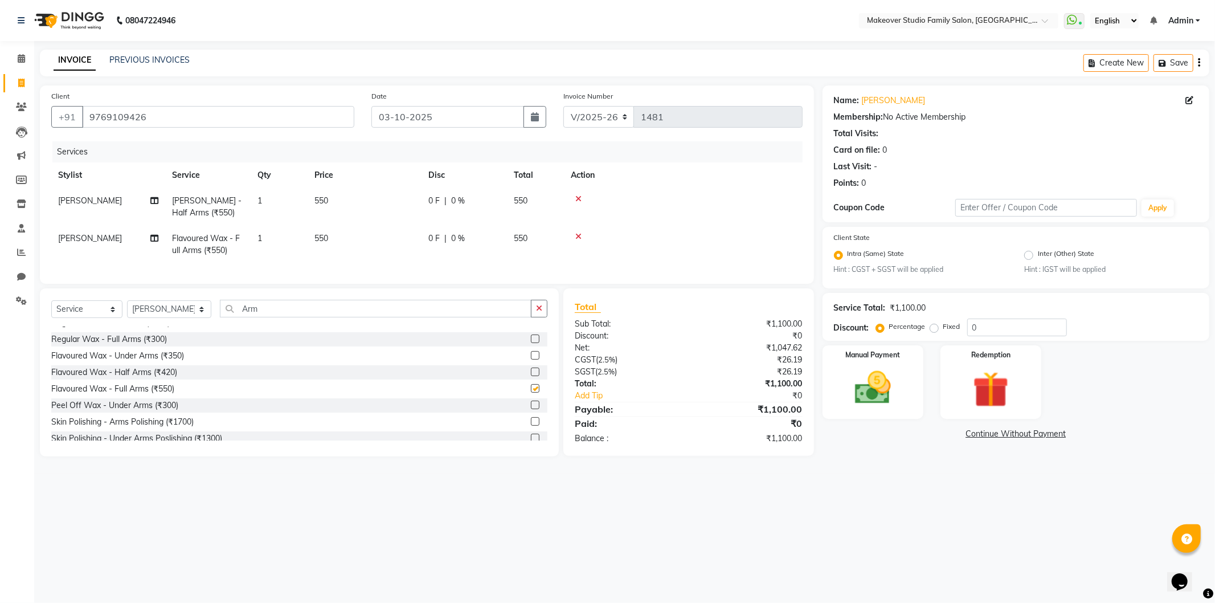
checkbox input "false"
click at [578, 199] on icon at bounding box center [578, 199] width 6 height 8
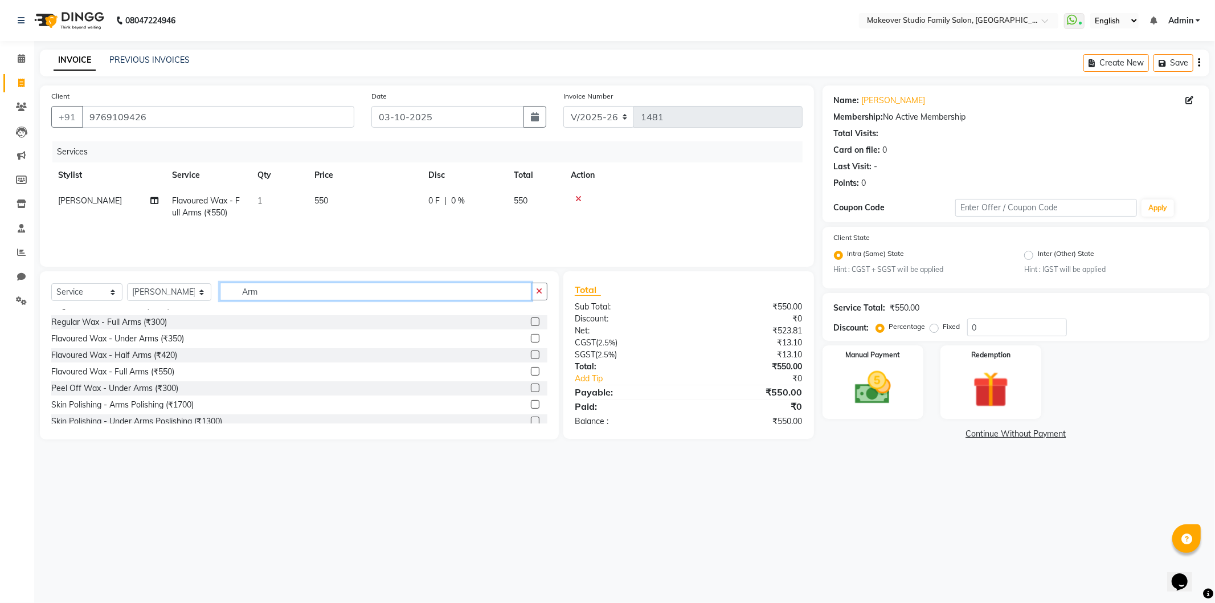
drag, startPoint x: 285, startPoint y: 287, endPoint x: 122, endPoint y: 197, distance: 185.4
click at [84, 330] on div "Select Service Product Membership Package Voucher Prepaid Gift Card Select Styl…" at bounding box center [299, 355] width 519 height 168
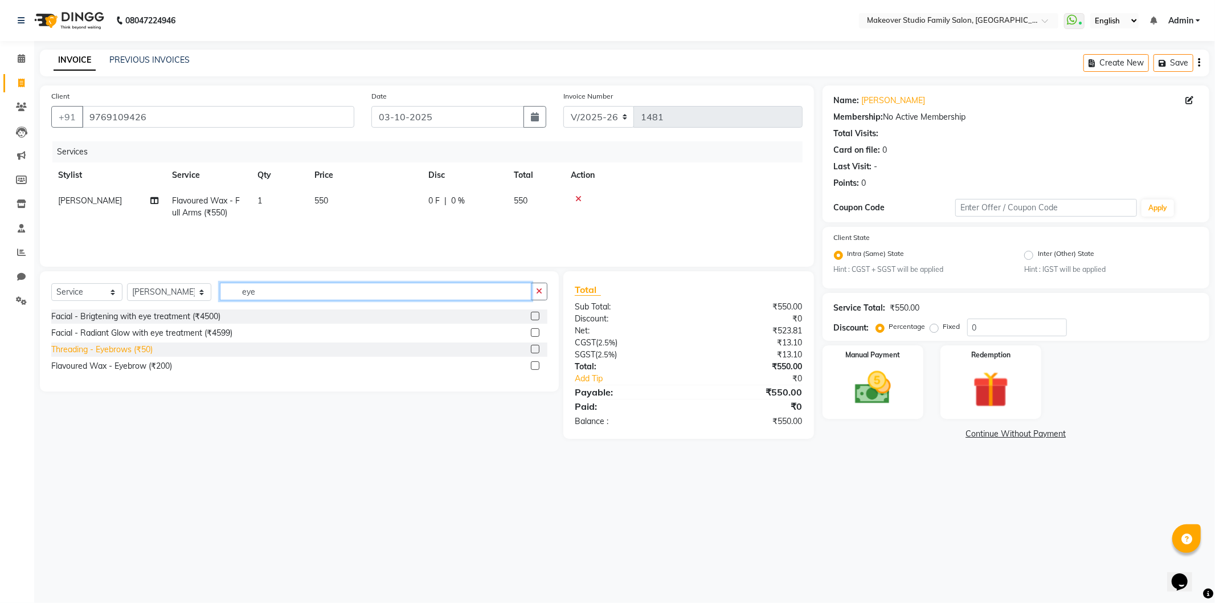
type input "eye"
click at [82, 349] on div "Threading - Eyebrows (₹50)" at bounding box center [101, 350] width 101 height 12
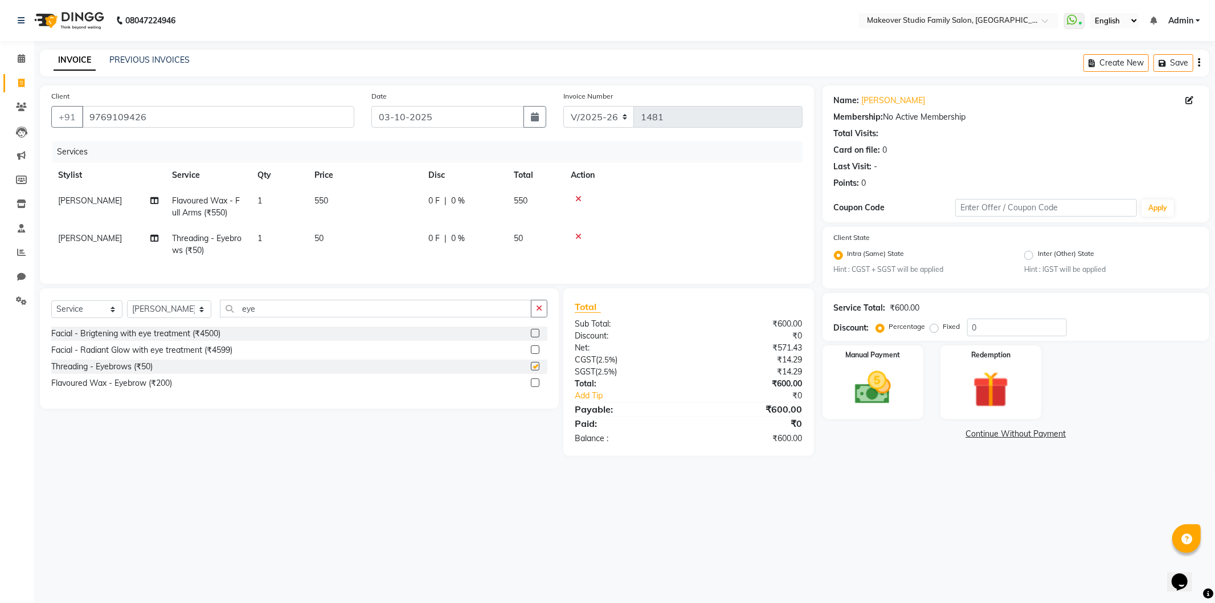
checkbox input "false"
drag, startPoint x: 252, startPoint y: 311, endPoint x: 190, endPoint y: 111, distance: 210.1
click at [175, 307] on div "Select Service Product Membership Package Voucher Prepaid Gift Card Select Styl…" at bounding box center [299, 348] width 519 height 120
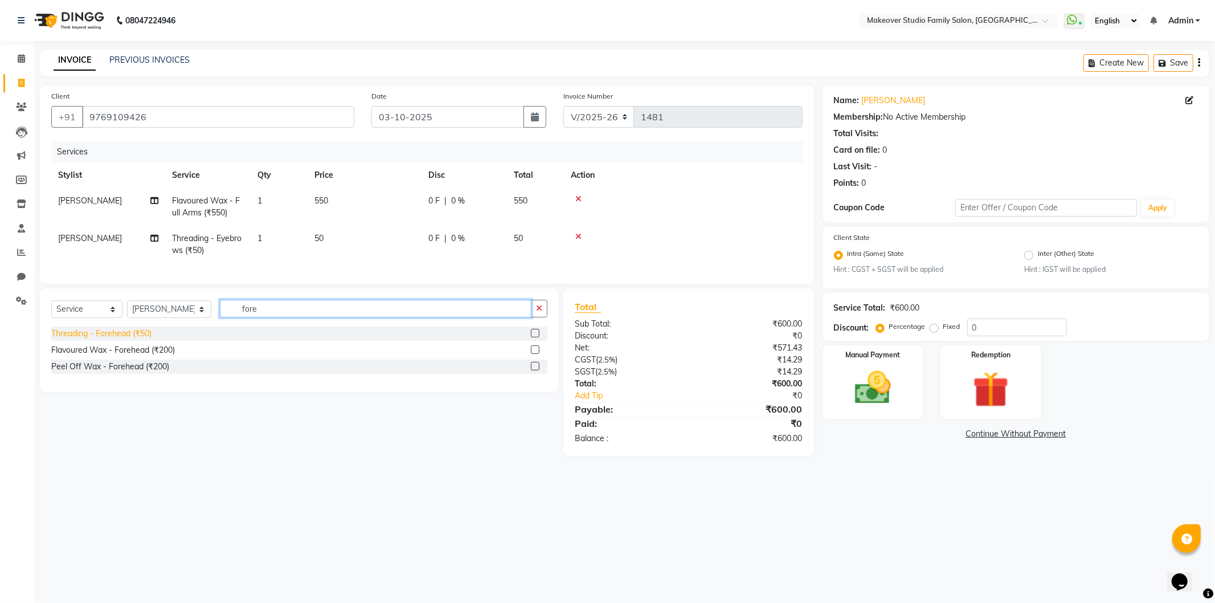
type input "fore"
click at [131, 338] on div "Threading - Forehead (₹50)" at bounding box center [101, 334] width 100 height 12
checkbox input "false"
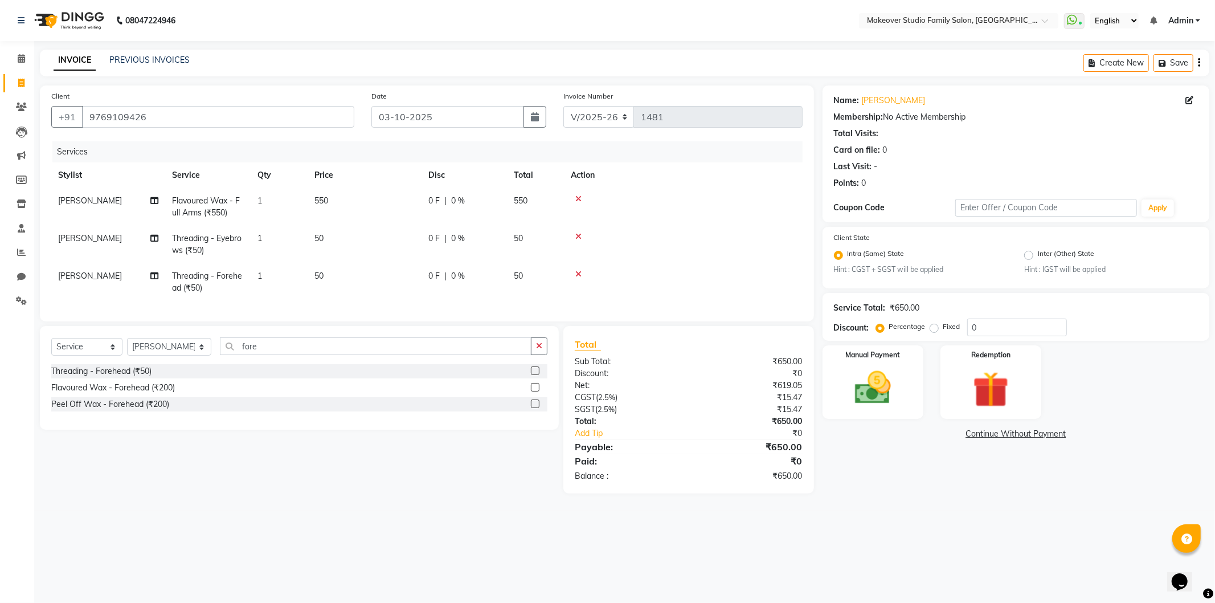
click at [528, 202] on td "550" at bounding box center [535, 207] width 57 height 38
select select "91460"
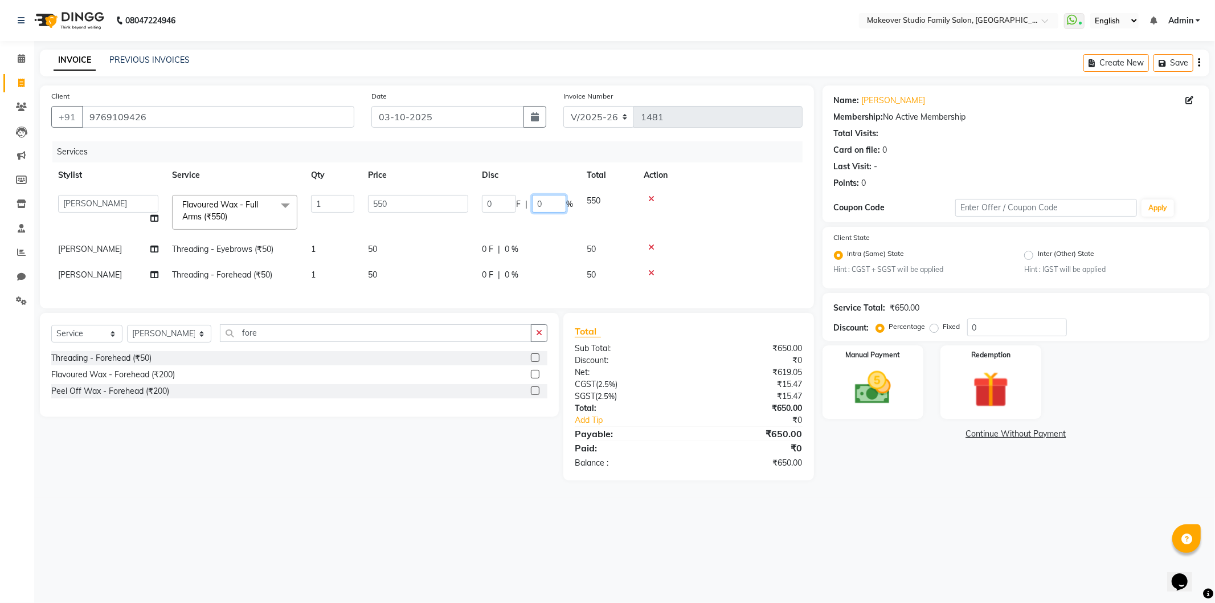
drag, startPoint x: 549, startPoint y: 203, endPoint x: 503, endPoint y: 201, distance: 46.2
click at [500, 203] on div "0 F | 0 %" at bounding box center [527, 204] width 91 height 18
type input "25"
click at [926, 480] on div "Name: [PERSON_NAME] Membership: No Active Membership Total Visits: Card on file…" at bounding box center [1020, 282] width 395 height 395
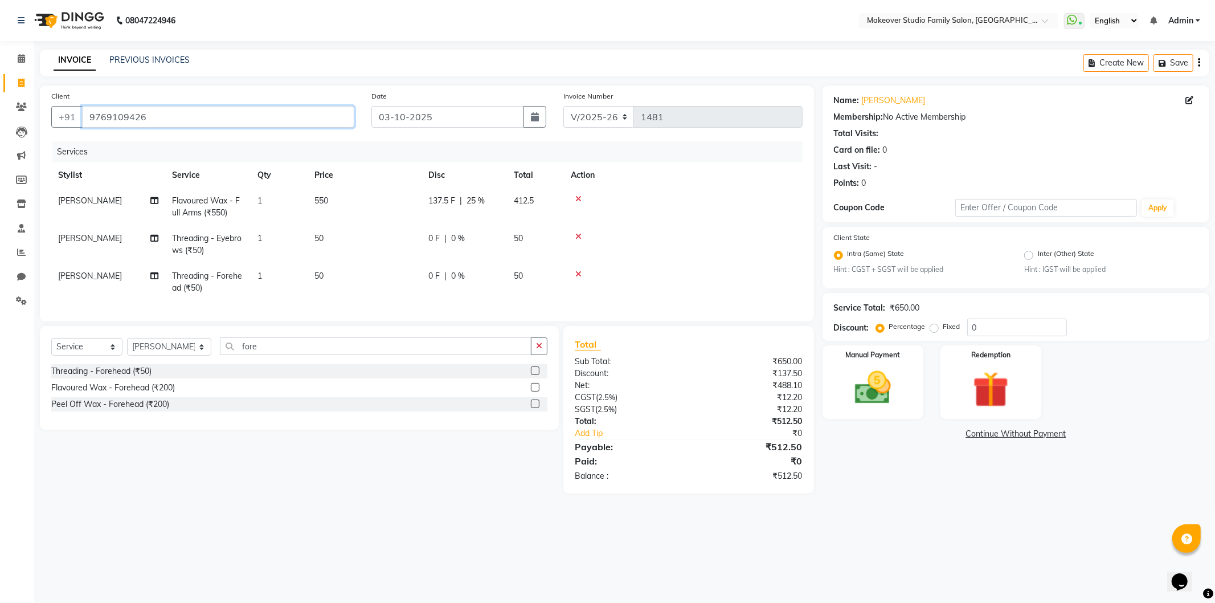
click at [173, 115] on input "9769109426" at bounding box center [218, 117] width 272 height 22
click at [918, 401] on div "Manual Payment" at bounding box center [872, 382] width 105 height 76
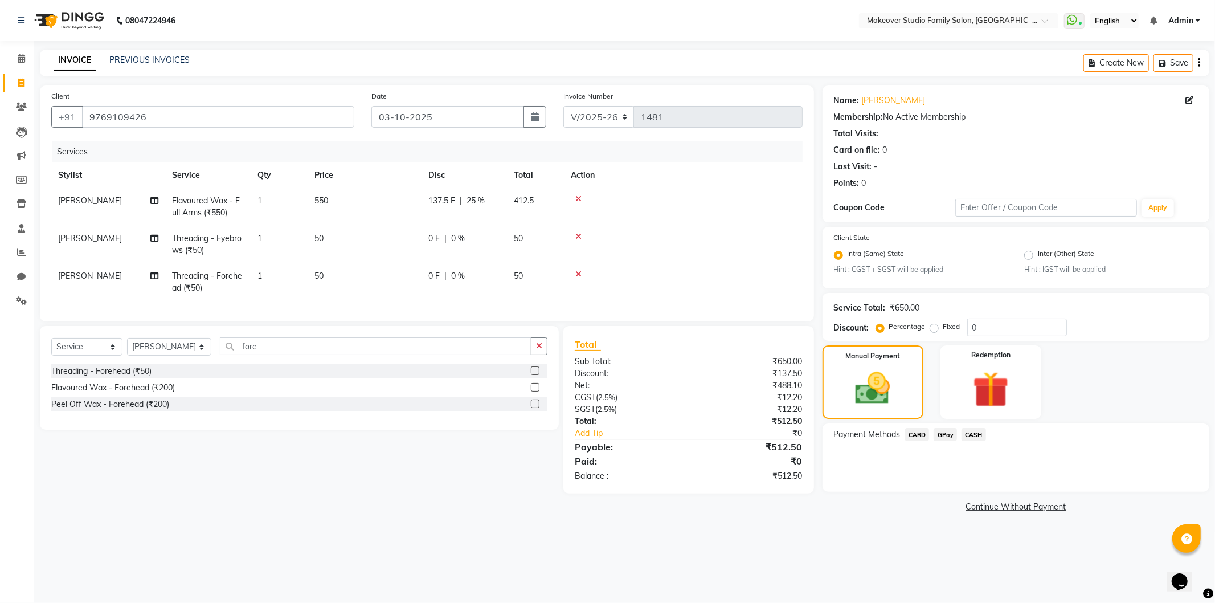
click at [943, 437] on span "GPay" at bounding box center [945, 434] width 23 height 13
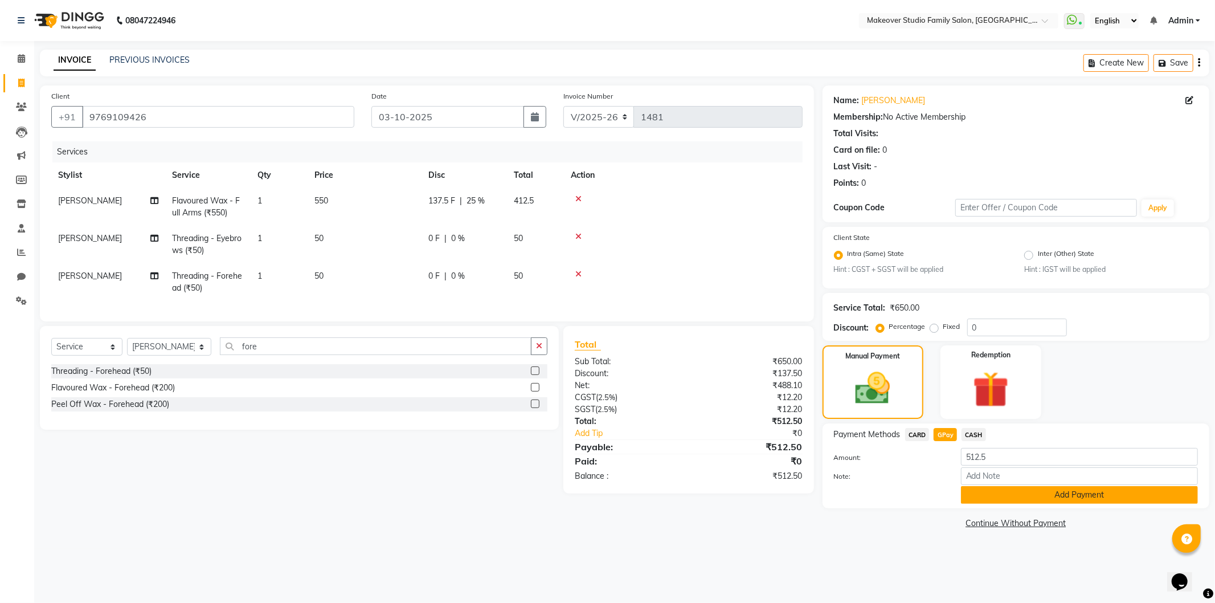
click at [987, 487] on button "Add Payment" at bounding box center [1079, 495] width 237 height 18
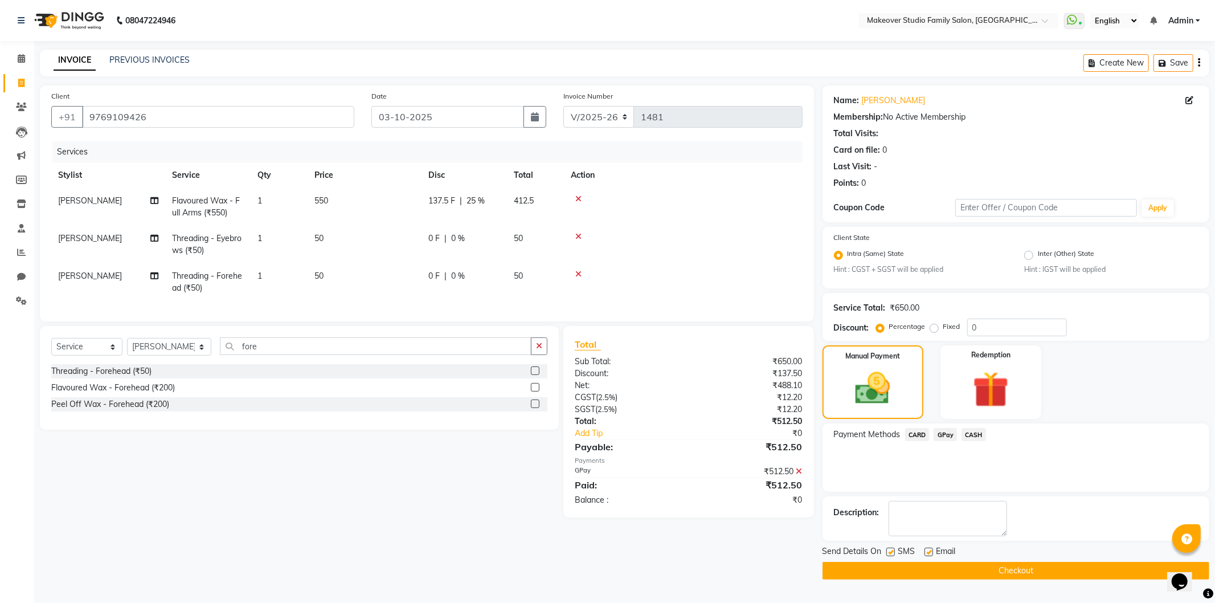
click at [995, 566] on button "Checkout" at bounding box center [1016, 571] width 387 height 18
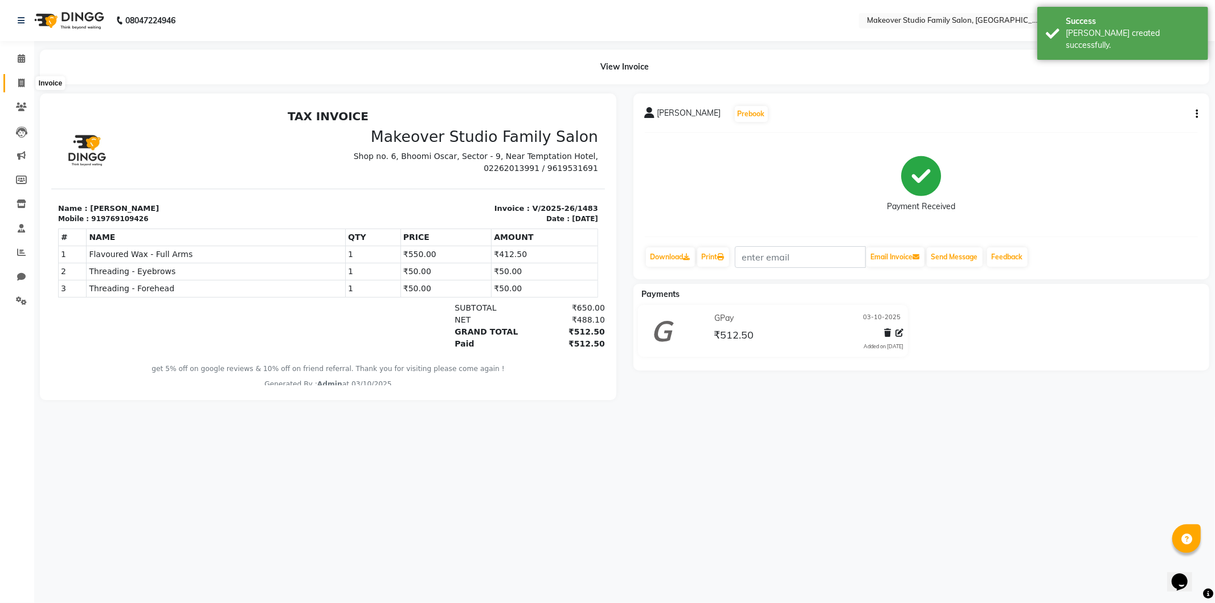
click at [23, 83] on icon at bounding box center [21, 83] width 6 height 9
select select "6089"
select select "service"
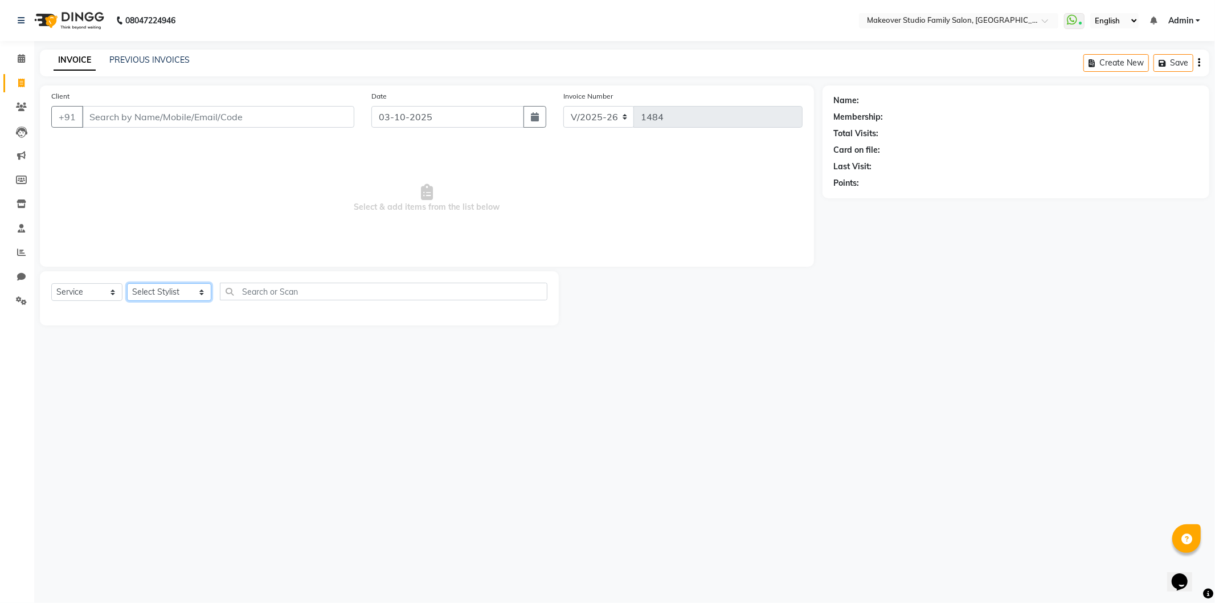
click at [173, 292] on select "Select Stylist Aditya Ajar Akash [PERSON_NAME] Divya [PERSON_NAME] [PERSON_NAME…" at bounding box center [169, 292] width 84 height 18
select select "91460"
click at [127, 284] on select "Select Stylist Aditya Ajar Akash [PERSON_NAME] Divya [PERSON_NAME] [PERSON_NAME…" at bounding box center [169, 292] width 84 height 18
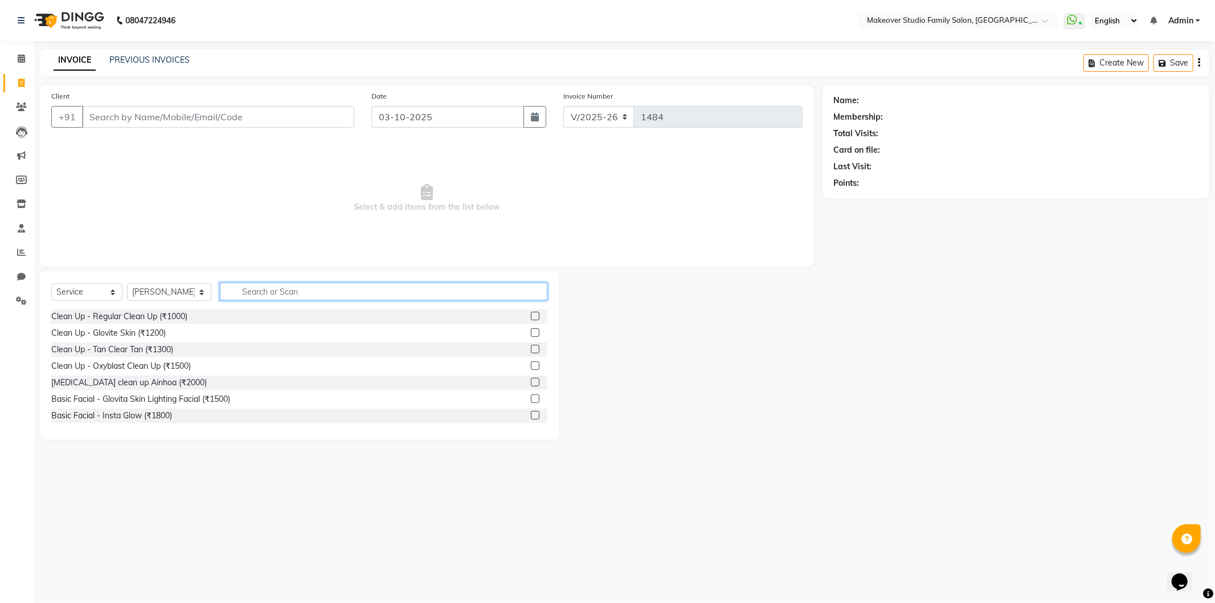
click at [266, 297] on input "text" at bounding box center [384, 292] width 328 height 18
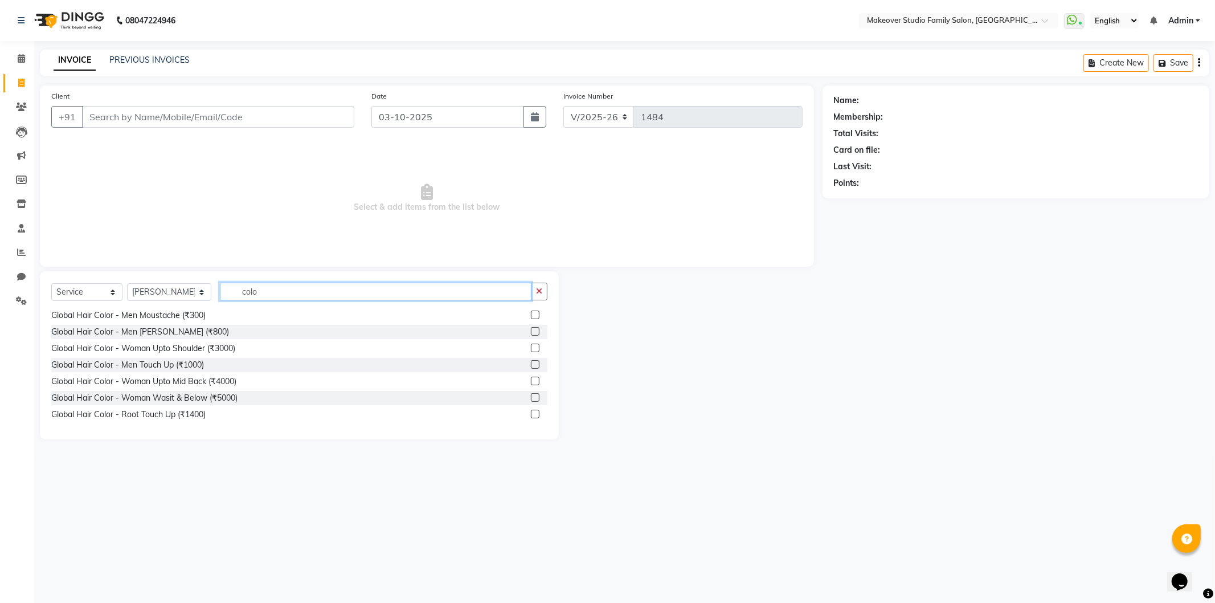
type input "colo"
